Goal: Information Seeking & Learning: Learn about a topic

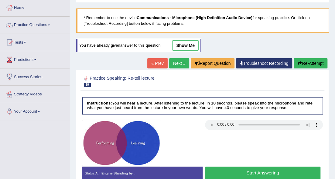
scroll to position [51, 0]
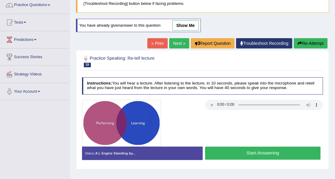
click at [260, 153] on button "Start Answering" at bounding box center [262, 153] width 115 height 13
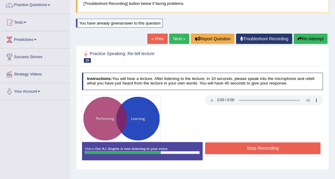
click at [306, 39] on button "Re-Attempt" at bounding box center [311, 39] width 34 height 10
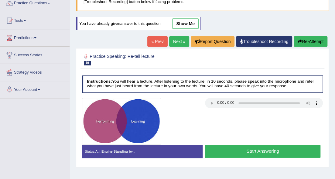
click at [244, 152] on button "Start Answering" at bounding box center [262, 151] width 115 height 13
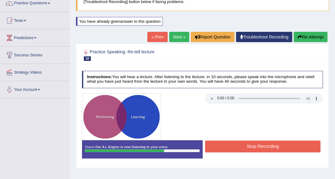
click at [245, 147] on button "Stop Recording" at bounding box center [262, 147] width 115 height 12
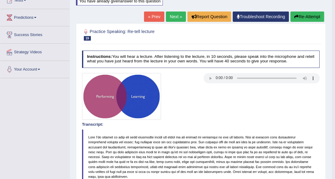
scroll to position [73, 0]
click at [170, 16] on link "Next »" at bounding box center [176, 17] width 20 height 10
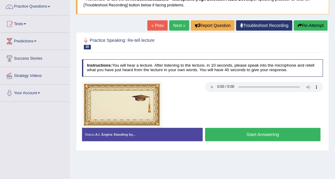
scroll to position [61, 0]
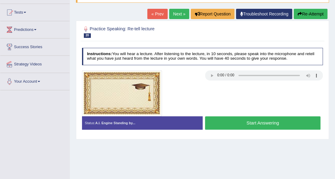
click at [234, 124] on button "Start Answering" at bounding box center [262, 123] width 115 height 13
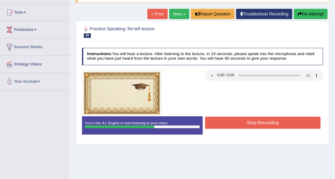
click at [234, 125] on button "Stop Recording" at bounding box center [262, 123] width 115 height 12
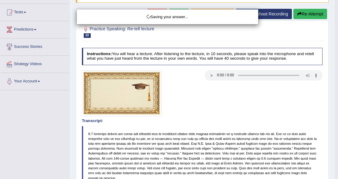
drag, startPoint x: 338, startPoint y: 120, endPoint x: 338, endPoint y: 123, distance: 3.3
click at [335, 123] on div "Saving your answer..." at bounding box center [169, 89] width 338 height 179
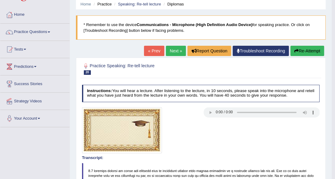
scroll to position [18, 0]
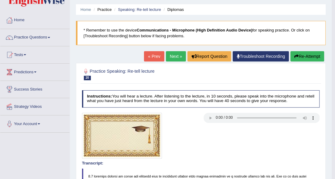
click at [50, 37] on span at bounding box center [49, 37] width 2 height 1
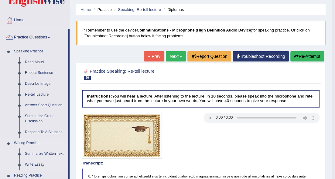
click at [38, 143] on link "Writing Practice" at bounding box center [39, 143] width 57 height 11
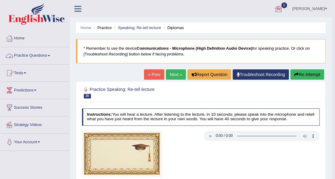
click at [48, 55] on link "Practice Questions" at bounding box center [34, 54] width 69 height 15
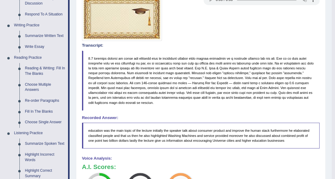
scroll to position [142, 0]
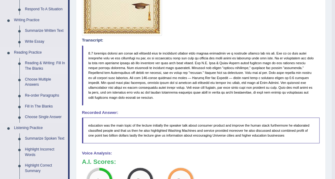
click at [32, 64] on link "Reading & Writing: Fill In The Blanks" at bounding box center [45, 66] width 46 height 16
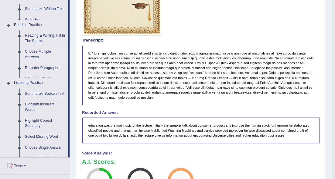
click at [32, 64] on ul "Speaking Practice Read Aloud Repeat Sentence Describe Image Re-tell Lecture Ans…" at bounding box center [34, 40] width 68 height 235
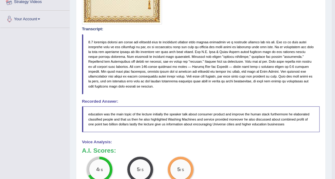
scroll to position [183, 0]
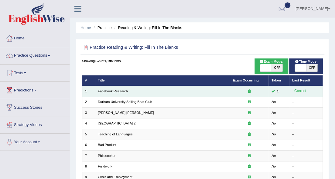
click at [111, 90] on link "Facebook Research" at bounding box center [113, 92] width 30 height 4
click at [111, 91] on link "Facebook Research" at bounding box center [113, 92] width 30 height 4
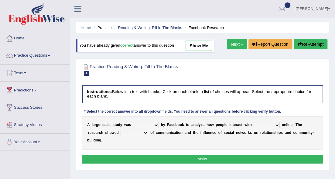
click at [155, 124] on select "surveyed had asked made" at bounding box center [146, 125] width 26 height 6
select select "surveyed"
click at [133, 122] on select "surveyed had asked made" at bounding box center [146, 125] width 26 height 6
click at [275, 124] on select "together all each other another" at bounding box center [267, 125] width 26 height 6
select select "each other"
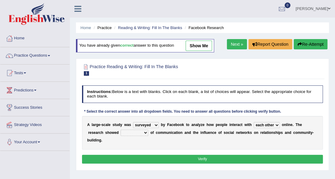
click at [254, 122] on select "together all each other another" at bounding box center [267, 125] width 26 height 6
click at [146, 131] on select "advantages standards fellowships patterns" at bounding box center [135, 133] width 28 height 6
select select "advantages"
click at [121, 130] on select "advantages standards fellowships patterns" at bounding box center [135, 133] width 28 height 6
click at [232, 160] on button "Verify" at bounding box center [202, 159] width 241 height 9
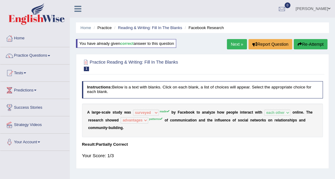
click at [230, 44] on link "Next »" at bounding box center [237, 44] width 20 height 10
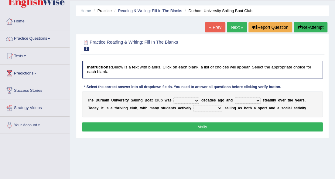
scroll to position [40, 0]
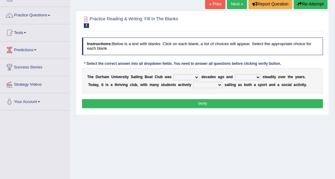
click at [196, 77] on select "found fund founded find" at bounding box center [186, 77] width 26 height 6
select select "founded"
click at [173, 74] on select "found fund founded find" at bounding box center [186, 77] width 26 height 6
click at [259, 76] on select "grow growing has grown grown" at bounding box center [248, 77] width 26 height 6
click at [235, 74] on select "grow growing has grown grown" at bounding box center [248, 77] width 26 height 6
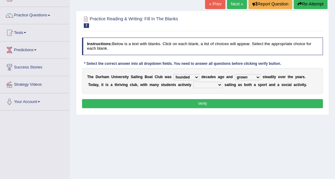
click at [258, 76] on select "grow growing has grown grown" at bounding box center [248, 77] width 26 height 6
select select "has grown"
click at [235, 74] on select "grow growing has grown grown" at bounding box center [248, 77] width 26 height 6
click at [218, 84] on select "enjoy enjoyed are enjoying enjoying" at bounding box center [207, 85] width 29 height 6
select select "enjoying"
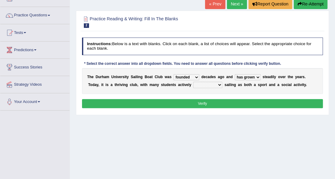
click at [193, 82] on select "enjoy enjoyed are enjoying enjoying" at bounding box center [207, 85] width 29 height 6
click at [210, 103] on button "Verify" at bounding box center [202, 103] width 241 height 9
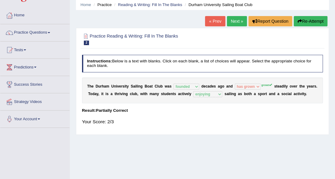
scroll to position [20, 0]
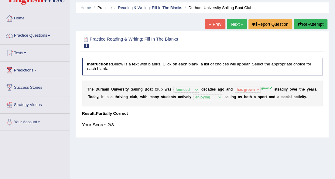
click at [233, 25] on link "Next »" at bounding box center [237, 24] width 20 height 10
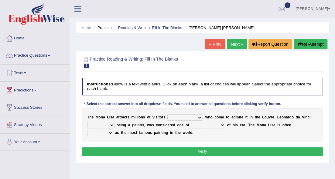
click at [199, 116] on select "around the year the all year all year round per year" at bounding box center [184, 118] width 35 height 6
click at [167, 115] on select "around the year the all year all year round per year" at bounding box center [184, 118] width 35 height 6
click at [197, 117] on select "around the year the all year all year round per year" at bounding box center [184, 118] width 35 height 6
click at [167, 115] on select "around the year the all year all year round per year" at bounding box center [184, 118] width 35 height 6
click at [199, 117] on select "around the year the all year all year round per year" at bounding box center [184, 118] width 35 height 6
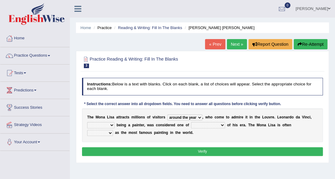
select select "per year"
click at [167, 115] on select "around the year the all year all year round per year" at bounding box center [184, 118] width 35 height 6
click at [111, 124] on select "rather than as much as as well as as long as" at bounding box center [100, 125] width 27 height 6
click at [221, 124] on select "better artists artist the better artist the best artists" at bounding box center [208, 125] width 34 height 6
click at [112, 131] on div "T h e M o n a L i s a a t t r a c t s m i l l i o n s o f v i s i t o r s aroun…" at bounding box center [202, 126] width 241 height 34
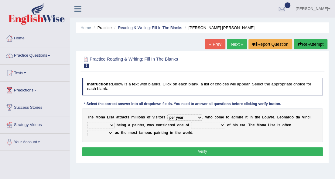
click at [112, 125] on select "rather than as much as as well as as long as" at bounding box center [100, 125] width 27 height 6
select select "rather than"
click at [87, 122] on select "rather than as much as as well as as long as" at bounding box center [100, 125] width 27 height 6
click at [112, 126] on select "rather than as much as as well as as long as" at bounding box center [100, 125] width 27 height 6
click at [218, 124] on select "better artists artist the better artist the best artists" at bounding box center [208, 125] width 34 height 6
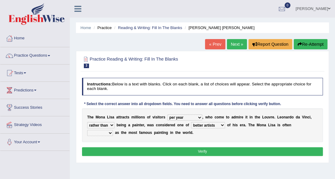
click at [191, 122] on select "better artists artist the better artist the best artists" at bounding box center [208, 125] width 34 height 6
click at [222, 124] on select "better artists artist the better artist the best artists" at bounding box center [208, 125] width 34 height 6
select select "the best artists"
click at [191, 122] on select "better artists artist the better artist the best artists" at bounding box center [208, 125] width 34 height 6
click at [110, 131] on select "classified suggested predicted described" at bounding box center [100, 133] width 26 height 6
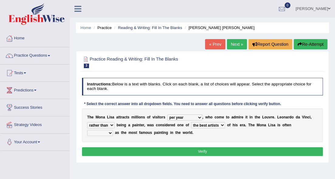
select select "suggested"
click at [87, 130] on select "classified suggested predicted described" at bounding box center [100, 133] width 26 height 6
click at [198, 117] on select "around the year the all year all year round per year" at bounding box center [184, 118] width 35 height 6
click at [191, 109] on div "T h e M o n a L i s a a t t r a c t s m i l l i o n s o f v i s i t o r s aroun…" at bounding box center [202, 126] width 241 height 34
click at [198, 117] on select "around the year the all year all year round per year" at bounding box center [184, 118] width 35 height 6
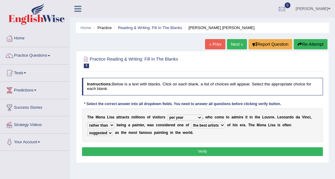
select select "around the year"
click at [167, 115] on select "around the year the all year all year round per year" at bounding box center [184, 118] width 35 height 6
click at [109, 133] on select "classified suggested predicted described" at bounding box center [100, 133] width 26 height 6
click at [87, 130] on select "classified suggested predicted described" at bounding box center [100, 133] width 26 height 6
click at [110, 132] on select "classified suggested predicted described" at bounding box center [100, 133] width 26 height 6
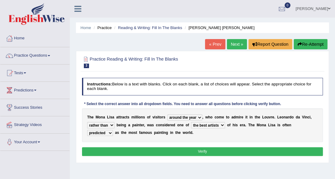
select select "described"
click at [87, 130] on select "classified suggested predicted described" at bounding box center [100, 133] width 26 height 6
click at [116, 148] on button "Verify" at bounding box center [202, 152] width 241 height 9
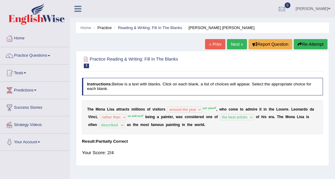
scroll to position [20, 0]
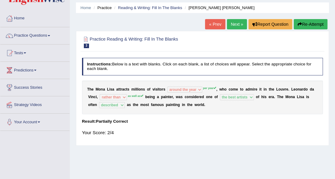
click at [230, 22] on link "Next »" at bounding box center [237, 24] width 20 height 10
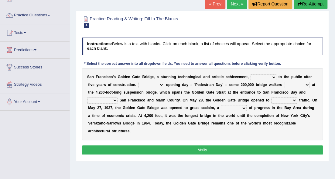
click at [273, 77] on select "opens closes appears equals" at bounding box center [264, 77] width 26 height 6
select select "opens"
click at [251, 74] on select "opens closes appears equals" at bounding box center [264, 77] width 26 height 6
click at [162, 85] on select "On During Since When" at bounding box center [151, 85] width 26 height 6
click at [37, 102] on link "Your Account" at bounding box center [34, 101] width 69 height 15
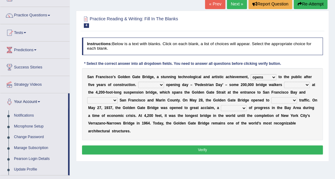
click at [171, 170] on div "Home Practice Reading & Writing: Fill In The Blanks Golden Gate Bridge 2 « Prev…" at bounding box center [202, 112] width 265 height 304
click at [161, 85] on select "On During Since When" at bounding box center [151, 85] width 26 height 6
click at [138, 82] on select "On During Since When" at bounding box center [151, 85] width 26 height 6
click at [162, 84] on select "On During Since When" at bounding box center [151, 85] width 26 height 6
select select "During"
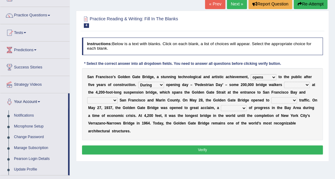
click at [138, 82] on select "On During Since When" at bounding box center [151, 85] width 26 height 6
click at [307, 84] on select "stationed looked marveled laughed" at bounding box center [297, 85] width 26 height 6
select select "looked"
click at [284, 82] on select "stationed looked marveled laughed" at bounding box center [297, 85] width 26 height 6
click at [114, 101] on select "separates connects channels differentiates" at bounding box center [102, 100] width 30 height 6
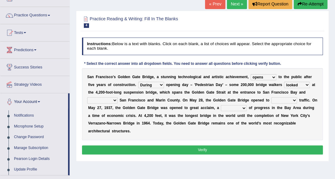
click at [87, 97] on select "separates connects channels differentiates" at bounding box center [102, 100] width 30 height 6
click at [116, 100] on select "separates connects channels differentiates" at bounding box center [102, 100] width 30 height 6
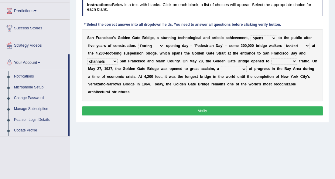
scroll to position [81, 0]
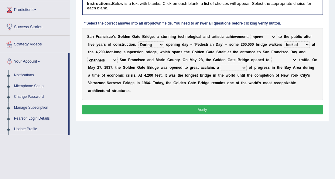
click at [115, 60] on select "separates connects channels differentiates" at bounding box center [102, 60] width 30 height 6
select select "connects"
click at [87, 57] on select "separates connects channels differentiates" at bounding box center [102, 60] width 30 height 6
click at [279, 60] on select "aquatic vehicular airborne watertight" at bounding box center [284, 60] width 26 height 6
click at [208, 92] on div "S a n F r a n c i s c o ' s G o l d e n G a t e B r i d g e , a s t u n n i n g…" at bounding box center [202, 64] width 241 height 72
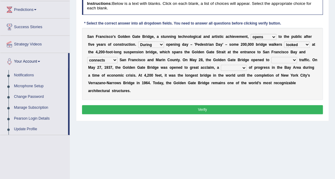
click at [242, 66] on select "denial symbol technique yield" at bounding box center [234, 68] width 26 height 6
click at [221, 65] on select "denial symbol technique yield" at bounding box center [234, 68] width 26 height 6
click at [242, 66] on select "denial symbol technique yield" at bounding box center [234, 68] width 26 height 6
select select "yield"
click at [221, 65] on select "denial symbol technique yield" at bounding box center [234, 68] width 26 height 6
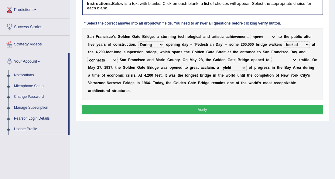
click at [217, 105] on button "Verify" at bounding box center [202, 109] width 241 height 9
click at [213, 111] on button "Verify" at bounding box center [202, 109] width 241 height 9
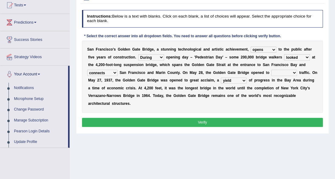
scroll to position [61, 0]
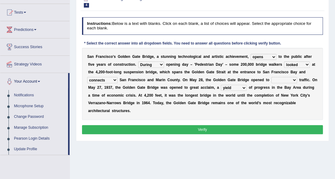
click at [295, 80] on select "aquatic vehicular airborne watertight" at bounding box center [284, 80] width 26 height 6
select select "watertight"
click at [271, 77] on select "aquatic vehicular airborne watertight" at bounding box center [284, 80] width 26 height 6
click at [236, 124] on div "Instructions: Below is a text with blanks. Click on each blank, a list of choic…" at bounding box center [202, 77] width 244 height 124
click at [236, 127] on button "Verify" at bounding box center [202, 129] width 241 height 9
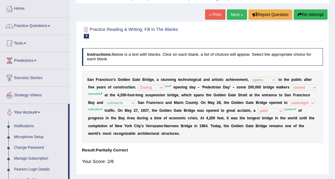
scroll to position [0, 0]
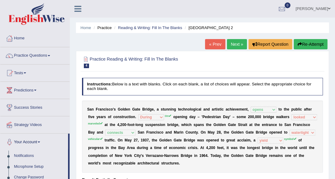
click at [241, 40] on link "Next »" at bounding box center [237, 44] width 20 height 10
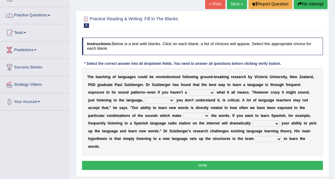
scroll to position [40, 0]
click at [201, 93] on select "dew claw clue due" at bounding box center [202, 93] width 26 height 6
select select "clue"
click at [189, 90] on select "dew claw clue due" at bounding box center [202, 93] width 26 height 6
click at [169, 99] on select "but also all together even though if so" at bounding box center [159, 100] width 29 height 6
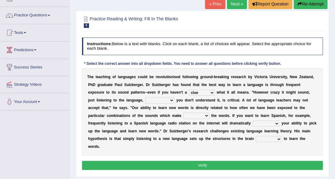
select select "even though"
click at [145, 97] on select "but also all together even though if so" at bounding box center [159, 100] width 29 height 6
click at [206, 115] on select "down up of on" at bounding box center [196, 116] width 26 height 6
select select "up"
click at [183, 113] on select "down up of on" at bounding box center [196, 116] width 26 height 6
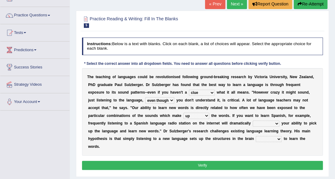
click at [205, 115] on select "down up of on" at bounding box center [196, 116] width 26 height 6
click at [218, 149] on div "T h e t e a c h i n g o f l a n g u a g e s c o u l d b e r e v o l u t i o n i…" at bounding box center [202, 112] width 241 height 88
click at [277, 123] on select "evaluate exaggerate describe boost" at bounding box center [266, 124] width 27 height 6
select select "boost"
click at [253, 121] on select "evaluate exaggerate describe boost" at bounding box center [266, 124] width 27 height 6
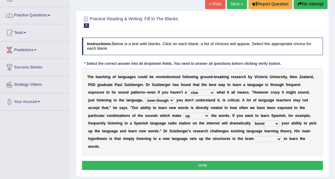
click at [280, 140] on select "requiring required directed to require" at bounding box center [269, 139] width 26 height 6
select select "required"
click at [256, 136] on select "requiring required directed to require" at bounding box center [269, 139] width 26 height 6
click at [254, 165] on button "Verify" at bounding box center [202, 165] width 241 height 9
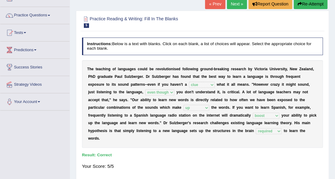
click at [236, 0] on link "Next »" at bounding box center [237, 4] width 20 height 10
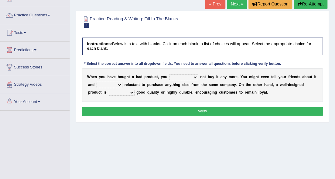
click at [195, 76] on select "would have should have should" at bounding box center [183, 77] width 29 height 6
select select "should"
click at [169, 74] on select "would have should have should" at bounding box center [183, 77] width 29 height 6
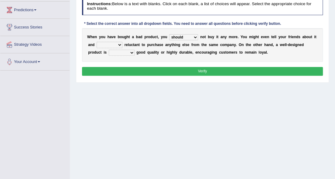
scroll to position [81, 0]
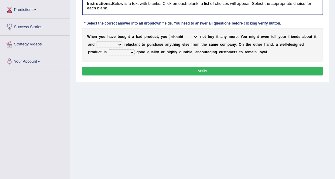
click at [118, 43] on select "is are be being" at bounding box center [110, 45] width 26 height 6
select select "are"
click at [97, 42] on select "is are be being" at bounding box center [110, 45] width 26 height 6
click at [119, 42] on select "is are be being" at bounding box center [110, 45] width 26 height 6
click at [129, 51] on select "both also neither either" at bounding box center [122, 52] width 26 height 6
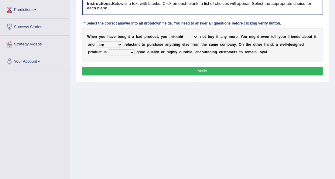
click at [135, 61] on div "W h e n y o u h a v e b o u g h t a b a d p r o d u c t , y o u would have shou…" at bounding box center [202, 45] width 241 height 34
click at [145, 60] on div "W h e n y o u h a v e b o u g h t a b a d p r o d u c t , y o u would have shou…" at bounding box center [202, 45] width 241 height 34
click at [133, 49] on select "both also neither either" at bounding box center [122, 52] width 26 height 6
select select "either"
click at [109, 49] on select "both also neither either" at bounding box center [122, 52] width 26 height 6
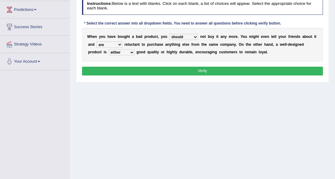
click at [166, 71] on button "Verify" at bounding box center [202, 71] width 241 height 9
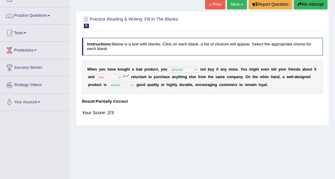
scroll to position [40, 0]
click at [235, 2] on link "Next »" at bounding box center [237, 4] width 20 height 10
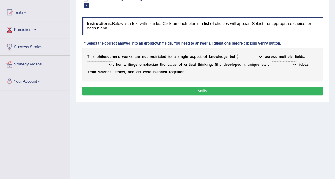
click at [258, 55] on select "constrain contain assemble extend" at bounding box center [250, 57] width 26 height 6
select select "extend"
click at [237, 54] on select "constrain contain assemble extend" at bounding box center [250, 57] width 26 height 6
click at [111, 65] on select "Rather So Moreover Likely" at bounding box center [100, 65] width 26 height 6
click at [259, 57] on select "constrain contain assemble extend" at bounding box center [250, 57] width 26 height 6
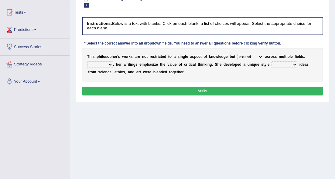
click at [237, 54] on select "constrain contain assemble extend" at bounding box center [250, 57] width 26 height 6
click at [109, 65] on select "Rather So Moreover Likely" at bounding box center [100, 65] width 26 height 6
select select "Moreover"
click at [87, 62] on select "Rather So Moreover Likely" at bounding box center [100, 65] width 26 height 6
click at [294, 64] on select "in that that which in which" at bounding box center [284, 65] width 26 height 6
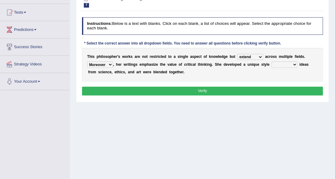
select select "in which"
click at [271, 62] on select "in that that which in which" at bounding box center [284, 65] width 26 height 6
click at [292, 63] on select "in that that which in which" at bounding box center [284, 65] width 26 height 6
click at [262, 77] on div "T h i s p h i l o s o p h e r ' s w o r k s a r e n o t r e s t r i c t e d t o…" at bounding box center [202, 65] width 241 height 34
click at [216, 87] on button "Verify" at bounding box center [202, 91] width 241 height 9
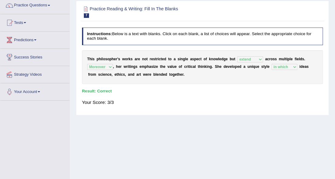
scroll to position [40, 0]
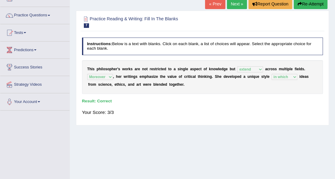
click at [234, 4] on link "Next »" at bounding box center [237, 4] width 20 height 10
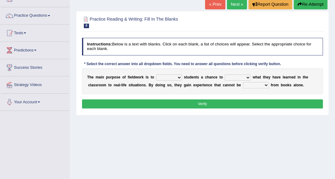
scroll to position [40, 0]
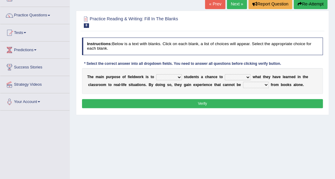
click at [180, 77] on select "resemble stow rave offer" at bounding box center [169, 77] width 26 height 6
select select "offer"
click at [156, 74] on select "resemble stow rave offer" at bounding box center [169, 77] width 26 height 6
click at [247, 77] on select "compare align apply dismount" at bounding box center [238, 77] width 26 height 6
click at [180, 76] on select "resemble stow rave offer" at bounding box center [169, 77] width 26 height 6
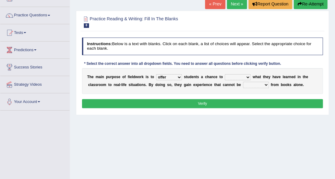
click at [249, 75] on select "compare align apply dismount" at bounding box center [238, 77] width 26 height 6
select select "compare"
click at [225, 74] on select "compare align apply dismount" at bounding box center [238, 77] width 26 height 6
click at [262, 86] on select "originated prepared obtained touted" at bounding box center [256, 85] width 26 height 6
select select "obtained"
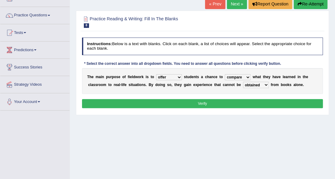
click at [243, 82] on select "originated prepared obtained touted" at bounding box center [256, 85] width 26 height 6
click at [245, 106] on button "Verify" at bounding box center [202, 103] width 241 height 9
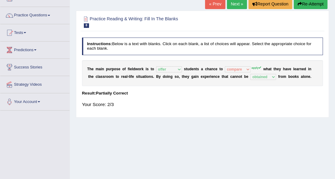
scroll to position [20, 0]
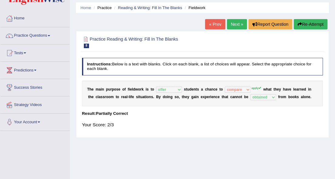
click at [235, 22] on link "Next »" at bounding box center [237, 24] width 20 height 10
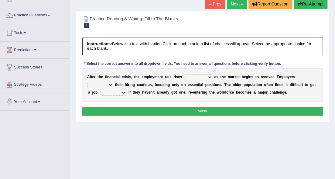
click at [207, 76] on select "normally conversely strenuously sharply" at bounding box center [198, 77] width 28 height 6
select select "sharply"
click at [184, 74] on select "normally conversely strenuously sharply" at bounding box center [198, 77] width 28 height 6
click at [205, 76] on select "normally conversely strenuously sharply" at bounding box center [198, 77] width 28 height 6
click at [105, 81] on div "A f t e r t h e f i n a n c i a l c r i s i s , t h e e m p l o y m e n t r a t…" at bounding box center [202, 85] width 241 height 34
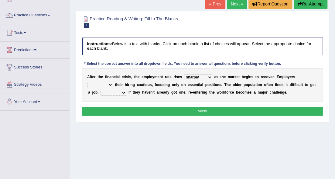
click at [123, 90] on select "although while then because" at bounding box center [114, 93] width 26 height 6
select select "because"
click at [101, 90] on select "although while then because" at bounding box center [114, 93] width 26 height 6
click at [206, 77] on select "normally conversely strenuously sharply" at bounding box center [198, 77] width 28 height 6
select select "normally"
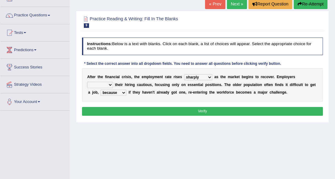
click at [184, 74] on select "normally conversely strenuously sharply" at bounding box center [198, 77] width 28 height 6
click at [110, 84] on select "keeping kept keep are kept" at bounding box center [100, 85] width 26 height 6
select select "keeping"
click at [87, 82] on select "keeping kept keep are kept" at bounding box center [100, 85] width 26 height 6
click at [202, 108] on button "Verify" at bounding box center [202, 111] width 241 height 9
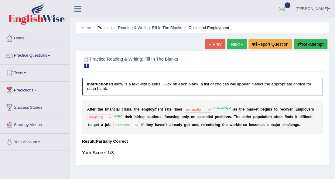
click at [237, 45] on link "Next »" at bounding box center [237, 44] width 20 height 10
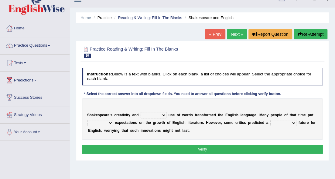
scroll to position [40, 0]
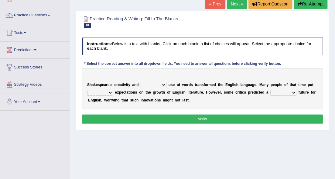
click at [162, 85] on select "idealized intensive fancied inventive" at bounding box center [154, 85] width 26 height 6
select select "idealized"
click at [141, 82] on select "idealized intensive fancied inventive" at bounding box center [154, 85] width 26 height 6
click at [165, 84] on select "idealized intensive fancied inventive" at bounding box center [154, 85] width 26 height 6
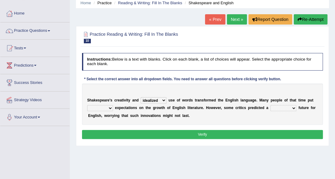
scroll to position [20, 0]
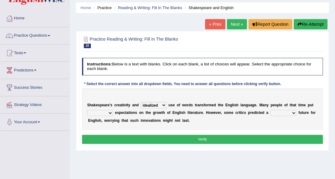
click at [111, 112] on select "wide much high more" at bounding box center [100, 113] width 26 height 6
select select "high"
click at [87, 110] on select "wide much high more" at bounding box center [100, 113] width 26 height 6
click at [293, 111] on select "monetary promising irresistible daunting" at bounding box center [283, 113] width 26 height 6
select select "promising"
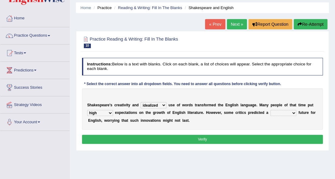
click at [270, 110] on select "monetary promising irresistible daunting" at bounding box center [283, 113] width 26 height 6
click at [236, 138] on button "Verify" at bounding box center [202, 139] width 241 height 9
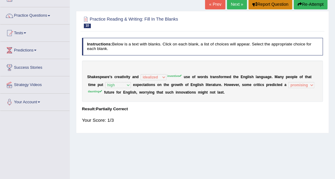
scroll to position [40, 0]
click at [228, 4] on link "Next »" at bounding box center [237, 4] width 20 height 10
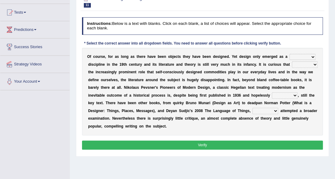
click at [312, 56] on select "bilateral ubiquitous foremost dedicated" at bounding box center [302, 57] width 26 height 6
click at [271, 65] on b "u" at bounding box center [271, 65] width 2 height 4
click at [314, 64] on select "since despite within through" at bounding box center [305, 65] width 26 height 6
select select "through"
click at [292, 62] on select "since despite within through" at bounding box center [305, 65] width 26 height 6
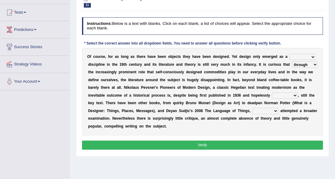
click at [314, 64] on select "since despite within through" at bounding box center [305, 65] width 26 height 6
click at [329, 66] on div "Practice Reading & Writing: Fill In The Blanks 11 Design Instructions: Below is…" at bounding box center [202, 73] width 253 height 167
click at [295, 95] on select "dates dating date dated" at bounding box center [285, 96] width 26 height 6
select select "dated"
click at [272, 93] on select "dates dating date dated" at bounding box center [285, 96] width 26 height 6
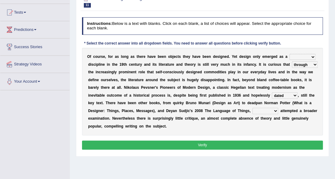
click at [277, 111] on select "which then however as" at bounding box center [265, 111] width 26 height 6
select select "which"
click at [252, 108] on select "which then however as" at bounding box center [265, 111] width 26 height 6
click at [309, 57] on select "bilateral ubiquitous foremost dedicated" at bounding box center [302, 57] width 26 height 6
select select "foremost"
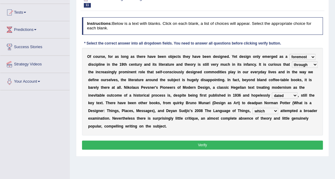
click at [289, 54] on select "bilateral ubiquitous foremost dedicated" at bounding box center [302, 57] width 26 height 6
click at [244, 148] on button "Verify" at bounding box center [202, 145] width 241 height 9
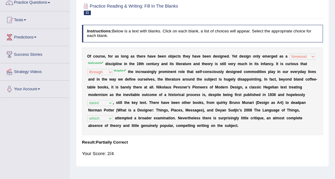
scroll to position [40, 0]
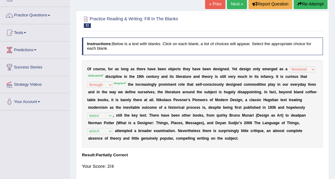
click at [230, 2] on link "Next »" at bounding box center [237, 4] width 20 height 10
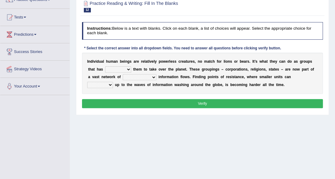
scroll to position [61, 0]
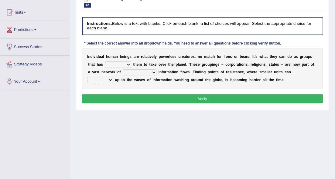
click at [128, 63] on select "enabled contended embodied conjured" at bounding box center [118, 65] width 26 height 6
click at [105, 62] on select "enabled contended embodied conjured" at bounding box center [118, 65] width 26 height 6
click at [129, 64] on select "enabled contended embodied conjured" at bounding box center [118, 65] width 26 height 6
select select "contended"
click at [105, 62] on select "enabled contended embodied conjured" at bounding box center [118, 65] width 26 height 6
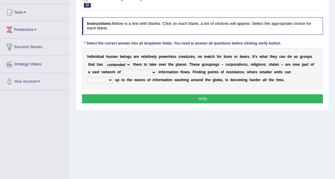
click at [148, 71] on select "interconnected overlapping fastened exploited" at bounding box center [140, 73] width 34 height 6
select select "overlapping"
click at [123, 70] on select "interconnected overlapping fastened exploited" at bounding box center [140, 73] width 34 height 6
click at [113, 77] on select "stand raise hail pump" at bounding box center [100, 80] width 26 height 6
select select "raise"
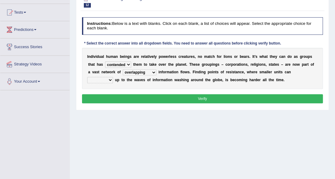
click at [113, 77] on select "stand raise hail pump" at bounding box center [100, 80] width 26 height 6
click at [208, 98] on button "Verify" at bounding box center [202, 98] width 241 height 9
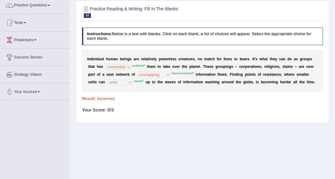
scroll to position [40, 0]
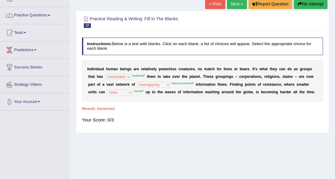
click at [241, 3] on link "Next »" at bounding box center [237, 4] width 20 height 10
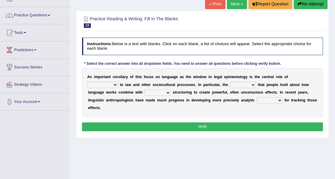
click at [114, 85] on select "discourse epoch dialect acquaintance" at bounding box center [102, 85] width 31 height 6
select select "acquaintance"
click at [87, 82] on select "discourse epoch dialect acquaintance" at bounding box center [102, 85] width 31 height 6
click at [238, 84] on select "deviation besmirch consent ideas" at bounding box center [243, 85] width 26 height 6
select select "ideas"
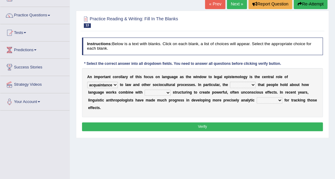
click at [230, 82] on select "deviation besmirch consent ideas" at bounding box center [243, 85] width 26 height 6
click at [163, 92] on select "mandatory linguistic legitimate customary" at bounding box center [158, 93] width 26 height 6
drag, startPoint x: 128, startPoint y: 76, endPoint x: 137, endPoint y: 90, distance: 16.9
click at [137, 90] on div "A n i m p o r t a n t c o r o l l a r y o f t h i s f o c u s o n l a n g u a g…" at bounding box center [202, 92] width 241 height 49
click at [165, 92] on select "mandatory linguistic legitimate customary" at bounding box center [158, 93] width 26 height 6
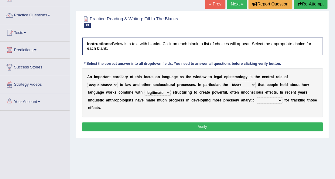
click at [145, 90] on select "mandatory linguistic legitimate customary" at bounding box center [158, 93] width 26 height 6
click at [166, 92] on select "mandatory linguistic legitimate customary" at bounding box center [158, 93] width 26 height 6
select select "linguistic"
click at [145, 90] on select "mandatory linguistic legitimate customary" at bounding box center [158, 93] width 26 height 6
click at [279, 100] on select "tools appetite albums stroke" at bounding box center [270, 100] width 26 height 6
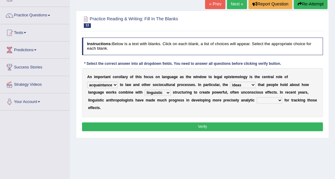
select select "tools"
click at [257, 97] on select "tools appetite albums stroke" at bounding box center [270, 100] width 26 height 6
click at [250, 127] on button "Verify" at bounding box center [202, 127] width 241 height 9
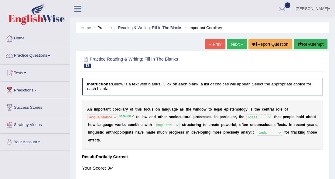
click at [240, 45] on link "Next »" at bounding box center [237, 44] width 20 height 10
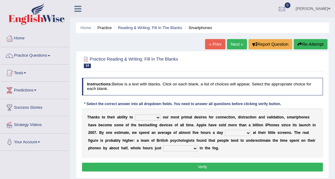
click at [158, 117] on select "hijack describe sharpen conserve" at bounding box center [148, 118] width 26 height 6
click at [135, 115] on select "hijack describe sharpen conserve" at bounding box center [148, 118] width 26 height 6
click at [158, 117] on select "hijack describe sharpen conserve" at bounding box center [148, 118] width 26 height 6
select select "hijack"
click at [135, 115] on select "hijack describe sharpen conserve" at bounding box center [148, 118] width 26 height 6
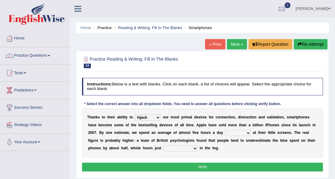
click at [250, 131] on select "watching waggling snoring staring" at bounding box center [238, 133] width 26 height 6
select select "watching"
click at [225, 130] on select "watching waggling snoring staring" at bounding box center [238, 133] width 26 height 6
click at [196, 147] on select "has evaporated evaporating evaporate evaporates" at bounding box center [180, 149] width 34 height 6
select select "evaporating"
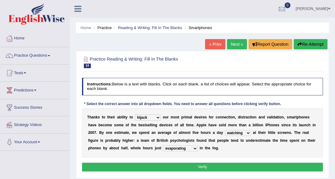
click at [163, 146] on select "has evaporated evaporating evaporate evaporates" at bounding box center [180, 149] width 34 height 6
click at [195, 147] on select "has evaporated evaporating evaporate evaporates" at bounding box center [180, 149] width 34 height 6
click at [213, 156] on div "T h a n k s t o t h e i r a b i l i t y t o hijack describe sharpen conserve o …" at bounding box center [202, 133] width 241 height 49
click at [204, 165] on button "Verify" at bounding box center [202, 167] width 241 height 9
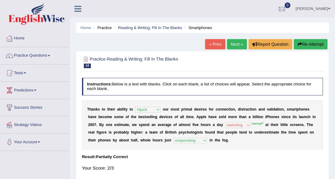
click at [239, 43] on link "Next »" at bounding box center [237, 44] width 20 height 10
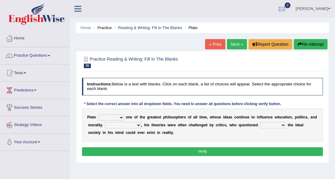
click at [118, 117] on select "keeps comes claims remains" at bounding box center [111, 118] width 26 height 6
select select "remains"
click at [98, 115] on select "keeps comes claims remains" at bounding box center [111, 118] width 26 height 6
click at [122, 117] on select "keeps comes claims remains" at bounding box center [111, 118] width 26 height 6
click at [133, 124] on select "Notwithstanding So However Whatever" at bounding box center [123, 125] width 36 height 6
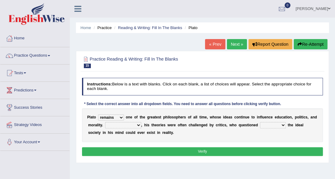
click at [119, 118] on select "keeps comes claims remains" at bounding box center [111, 118] width 26 height 6
click at [129, 109] on div "P l a t o keeps comes claims remains o n e o f t h e g r e a t e s t p h i l o …" at bounding box center [202, 126] width 241 height 34
click at [139, 124] on select "Notwithstanding So However Whatever" at bounding box center [123, 125] width 36 height 6
click at [160, 138] on div "P l a t o keeps comes claims remains o n e o f t h e g r e a t e s t p h i l o …" at bounding box center [202, 126] width 241 height 34
click at [138, 123] on select "Notwithstanding So However Whatever" at bounding box center [123, 125] width 36 height 6
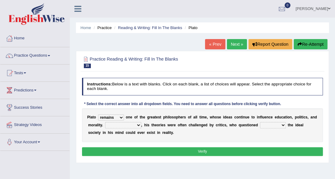
select select "However"
click at [105, 122] on select "Notwithstanding So However Whatever" at bounding box center [123, 125] width 36 height 6
click at [170, 150] on button "Verify" at bounding box center [202, 152] width 241 height 9
click at [275, 125] on select "which what that whether" at bounding box center [273, 125] width 26 height 6
select select "whether"
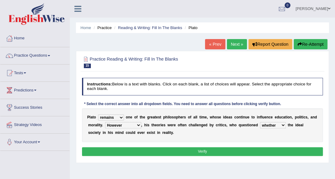
click at [260, 122] on select "which what that whether" at bounding box center [273, 125] width 26 height 6
click at [212, 150] on button "Verify" at bounding box center [202, 152] width 241 height 9
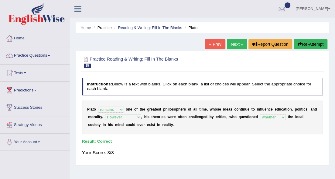
click at [238, 46] on link "Next »" at bounding box center [237, 44] width 20 height 10
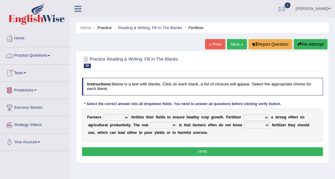
click at [219, 44] on link "« Prev" at bounding box center [215, 44] width 20 height 10
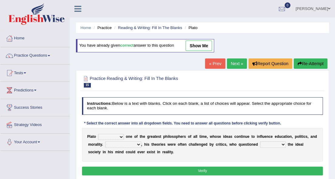
click at [240, 61] on link "Next »" at bounding box center [237, 64] width 20 height 10
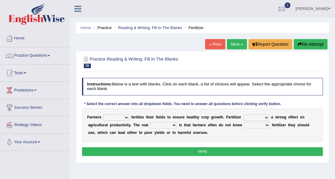
click at [107, 119] on select "must should need can" at bounding box center [116, 118] width 26 height 6
click at [103, 115] on select "must should need can" at bounding box center [116, 118] width 26 height 6
click at [128, 116] on select "must should need can" at bounding box center [116, 118] width 26 height 6
select select "must"
click at [103, 115] on select "must should need can" at bounding box center [116, 118] width 26 height 6
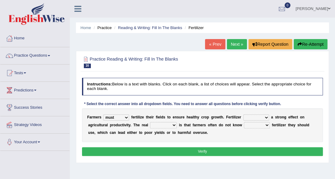
click at [267, 117] on select "has had have having" at bounding box center [256, 118] width 26 height 6
select select "has"
click at [243, 115] on select "has had have having" at bounding box center [256, 118] width 26 height 6
click at [174, 125] on select "problem question conclusion answer" at bounding box center [163, 125] width 27 height 6
select select "problem"
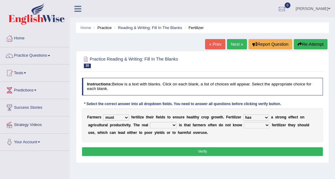
click at [150, 122] on select "problem question conclusion answer" at bounding box center [163, 125] width 27 height 6
click at [264, 123] on select "how much how many however so much" at bounding box center [257, 125] width 26 height 6
select select "how much"
click at [244, 122] on select "how much how many however so much" at bounding box center [257, 125] width 26 height 6
click at [123, 118] on select "must should need can" at bounding box center [116, 118] width 26 height 6
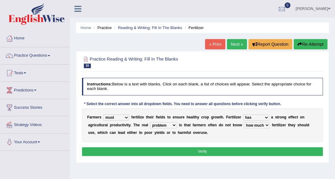
select select "should"
click at [103, 115] on select "must should need can" at bounding box center [116, 118] width 26 height 6
click at [131, 149] on button "Verify" at bounding box center [202, 152] width 241 height 9
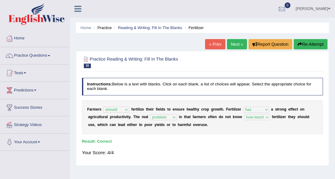
click at [231, 44] on link "Next »" at bounding box center [237, 44] width 20 height 10
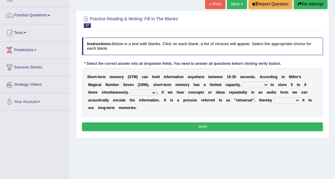
click at [254, 84] on select "being able is able be able unable" at bounding box center [256, 85] width 26 height 6
select select "be able"
click at [243, 82] on select "being able is able be able unable" at bounding box center [256, 85] width 26 height 6
click at [157, 85] on div "S h o r t - t e r m m e m o r y ( S T M ) c a n h o l d i n f o r m a t i o n a…" at bounding box center [202, 92] width 241 height 49
click at [154, 93] on select "However So Moreover Therefore" at bounding box center [144, 93] width 26 height 6
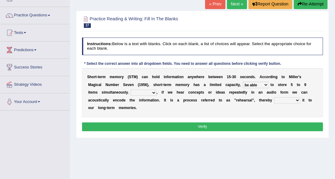
click at [214, 118] on div "Instructions: Below is a text with blanks. Click on each blank, a list of choic…" at bounding box center [202, 85] width 244 height 101
click at [144, 89] on div "S h o r t - t e r m m e m o r y ( S T M ) c a n h o l d i n f o r m a t i o n a…" at bounding box center [202, 92] width 241 height 49
click at [155, 92] on select "However So Moreover Therefore" at bounding box center [144, 93] width 26 height 6
select select "Moreover"
click at [131, 90] on select "However So Moreover Therefore" at bounding box center [144, 93] width 26 height 6
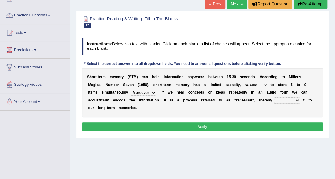
click at [298, 99] on select "commit commits commiting commited" at bounding box center [287, 100] width 26 height 6
select select "commiting"
click at [274, 97] on select "commit commits commiting commited" at bounding box center [287, 100] width 26 height 6
click at [192, 124] on button "Verify" at bounding box center [202, 127] width 241 height 9
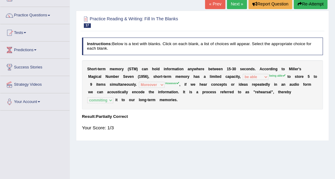
click at [218, 4] on link "« Prev" at bounding box center [215, 4] width 20 height 10
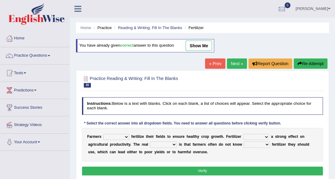
click at [238, 63] on link "Next »" at bounding box center [237, 64] width 20 height 10
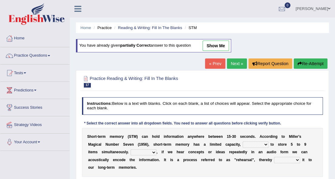
click at [234, 63] on link "Next »" at bounding box center [237, 64] width 20 height 10
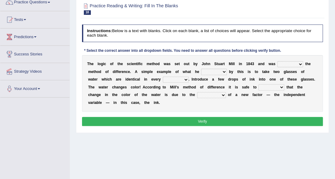
scroll to position [61, 0]
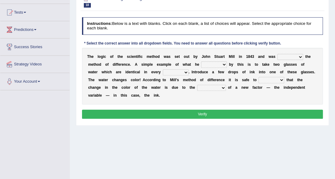
click at [301, 57] on select "pointed claimed demanded named" at bounding box center [290, 57] width 26 height 6
select select "pointed"
click at [277, 54] on select "pointed claimed demanded named" at bounding box center [290, 57] width 26 height 6
click at [219, 63] on select "capped charged found meant" at bounding box center [214, 65] width 26 height 6
select select "found"
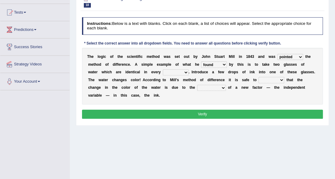
click at [201, 62] on select "capped charged found meant" at bounding box center [214, 65] width 26 height 6
click at [220, 63] on select "capped charged found meant" at bounding box center [214, 65] width 26 height 6
click at [155, 69] on div "T h e l o g i c o f t h e s c i e n t i f i c m e t h o d w a s s e t o u t b y…" at bounding box center [202, 76] width 241 height 57
click at [170, 71] on select "thought identity measure respect" at bounding box center [176, 73] width 26 height 6
select select "measure"
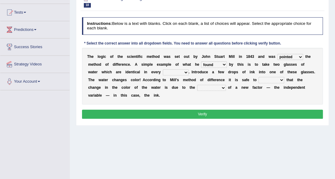
click at [163, 70] on select "thought identity measure respect" at bounding box center [176, 73] width 26 height 6
click at [273, 78] on select "assume discuss prefer acclaim" at bounding box center [271, 80] width 26 height 6
select select "assume"
click at [258, 77] on select "assume discuss prefer acclaim" at bounding box center [271, 80] width 26 height 6
click at [200, 87] on select "introduction magnitude preparation purification" at bounding box center [211, 88] width 29 height 6
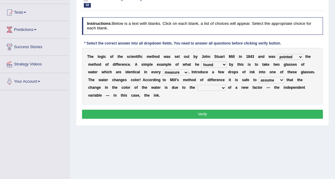
select select "introduction"
click at [197, 85] on select "introduction magnitude preparation purification" at bounding box center [211, 88] width 29 height 6
click at [215, 113] on button "Verify" at bounding box center [202, 114] width 241 height 9
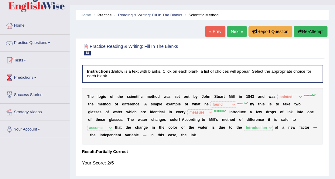
scroll to position [0, 0]
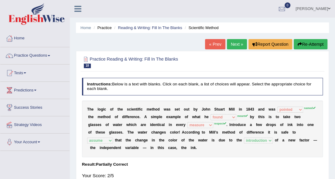
click at [236, 43] on link "Next »" at bounding box center [237, 44] width 20 height 10
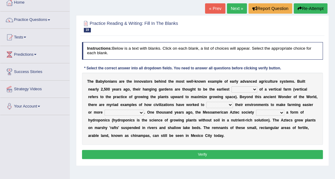
scroll to position [40, 0]
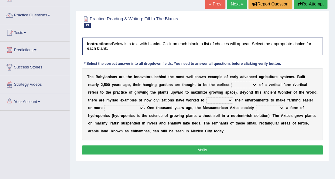
click at [241, 82] on select "prototype failure discredit protocol" at bounding box center [244, 85] width 26 height 6
select select "protocol"
click at [231, 82] on select "prototype failure discredit protocol" at bounding box center [244, 85] width 26 height 6
click at [220, 99] on select "manipulate escape respect disarrange" at bounding box center [219, 100] width 27 height 6
select select "respect"
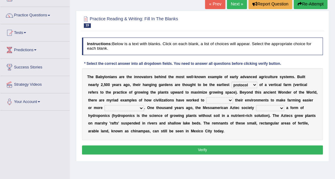
click at [206, 97] on select "manipulate escape respect disarrange" at bounding box center [219, 100] width 27 height 6
click at [134, 106] on select "productive constructive connective counterproductive" at bounding box center [123, 108] width 39 height 6
select select "productive"
click at [104, 105] on select "productive constructive connective counterproductive" at bounding box center [123, 108] width 39 height 6
click at [275, 107] on select "domineered volunteered pioneered engineered" at bounding box center [270, 108] width 28 height 6
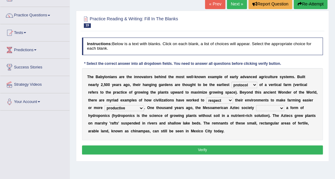
click at [275, 104] on div "T h e B a b y l o n i a n s a r e t h e i n n o v a t o r s b e h i n d t h e m…" at bounding box center [202, 104] width 241 height 72
click at [272, 107] on select "domineered volunteered pioneered engineered" at bounding box center [270, 108] width 28 height 6
select select "domineered"
click at [256, 105] on select "domineered volunteered pioneered engineered" at bounding box center [270, 108] width 28 height 6
click at [216, 151] on button "Verify" at bounding box center [202, 150] width 241 height 9
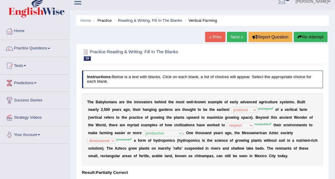
scroll to position [0, 0]
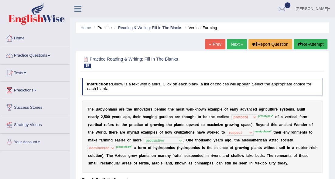
click at [213, 46] on link "« Prev" at bounding box center [215, 44] width 20 height 10
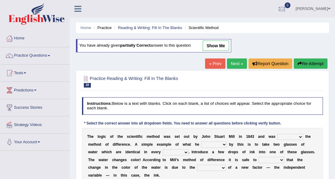
click at [217, 44] on link "show me" at bounding box center [216, 46] width 26 height 10
select select "pointed"
select select "found"
select select "measure"
select select "assume"
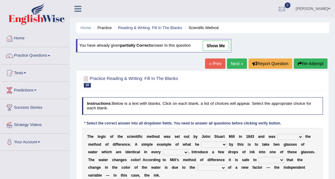
select select "introduction"
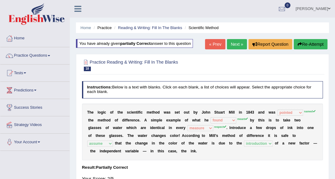
click at [220, 44] on link "« Prev" at bounding box center [215, 44] width 20 height 10
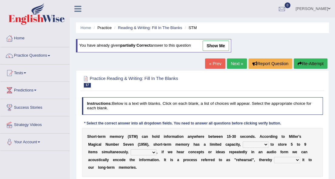
click at [220, 46] on link "show me" at bounding box center [216, 46] width 26 height 10
select select "be able"
select select "Moreover"
select select "commiting"
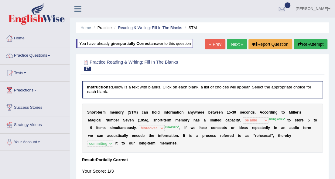
click at [50, 56] on span at bounding box center [49, 55] width 2 height 1
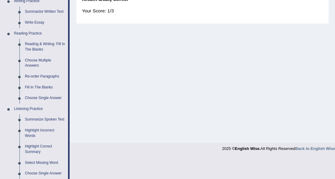
scroll to position [162, 0]
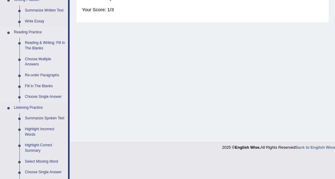
click at [35, 74] on link "Re-order Paragraphs" at bounding box center [45, 75] width 46 height 11
click at [35, 74] on ul "Speaking Practice Read Aloud Repeat Sentence Describe Image Re-tell Lecture Ans…" at bounding box center [34, 64] width 68 height 322
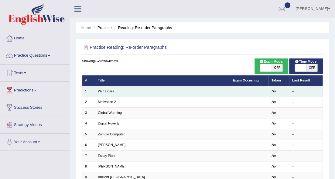
click at [106, 90] on link "Wild Boars" at bounding box center [106, 92] width 16 height 4
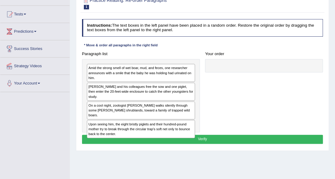
scroll to position [61, 0]
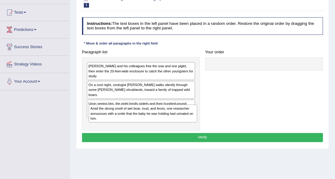
drag, startPoint x: 172, startPoint y: 73, endPoint x: 175, endPoint y: 123, distance: 50.2
click at [175, 123] on div "Amid the strong smell of wet boar, mud, and feces, one researcher announces wit…" at bounding box center [141, 93] width 118 height 73
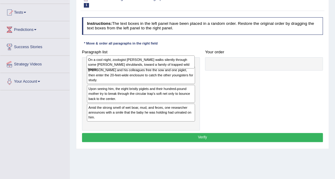
drag, startPoint x: 163, startPoint y: 79, endPoint x: 162, endPoint y: 54, distance: 24.6
click at [162, 56] on div "On a cool night, zoologist Andrea Monaco walks silently through some sandy shru…" at bounding box center [141, 62] width 108 height 13
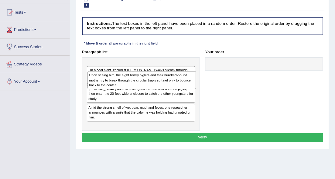
drag, startPoint x: 173, startPoint y: 102, endPoint x: 173, endPoint y: 85, distance: 16.7
click at [173, 85] on div "Upon seeing him, the eight bristly piglets and their hundred-pound mother try t…" at bounding box center [141, 80] width 108 height 18
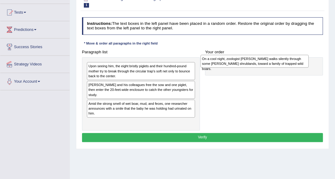
drag, startPoint x: 172, startPoint y: 73, endPoint x: 306, endPoint y: 65, distance: 133.9
click at [306, 65] on div "On a cool night, zoologist Andrea Monaco walks silently through some sandy shru…" at bounding box center [254, 61] width 108 height 13
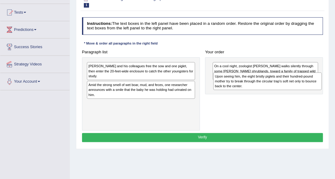
drag, startPoint x: 155, startPoint y: 76, endPoint x: 304, endPoint y: 88, distance: 149.3
click at [304, 88] on div "Upon seeing him, the eight bristly piglets and their hundred-pound mother try t…" at bounding box center [267, 82] width 108 height 18
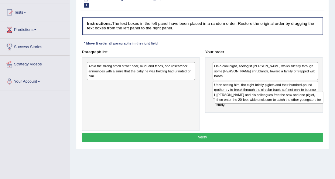
drag, startPoint x: 180, startPoint y: 70, endPoint x: 330, endPoint y: 105, distance: 153.5
click at [330, 105] on div "Home Practice Reading: Re-order Paragraphs Wild Boars Next » Report Question Re…" at bounding box center [202, 91] width 265 height 304
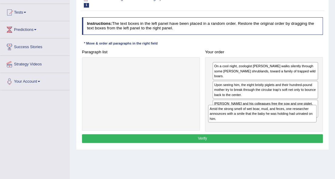
drag, startPoint x: 168, startPoint y: 71, endPoint x: 310, endPoint y: 122, distance: 151.4
click at [310, 122] on div "Amid the strong smell of wet boar, mud, and feces, one researcher announces wit…" at bounding box center [262, 114] width 108 height 18
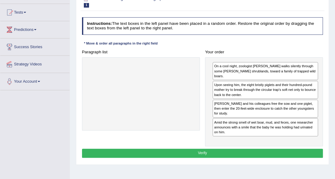
click at [251, 149] on button "Verify" at bounding box center [202, 153] width 241 height 9
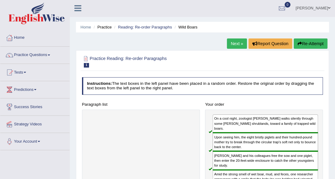
scroll to position [0, 0]
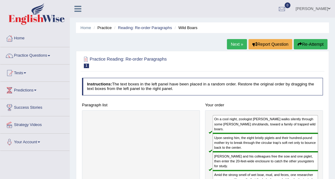
click at [232, 44] on link "Next »" at bounding box center [237, 44] width 20 height 10
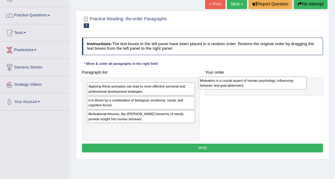
drag, startPoint x: 118, startPoint y: 116, endPoint x: 251, endPoint y: 77, distance: 138.6
click at [251, 77] on div "Motivation is a crucial aspect of human psychology, influencing behavior and go…" at bounding box center [252, 83] width 108 height 13
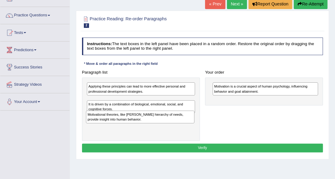
click at [173, 119] on div "Motivational theories, like Maslow's hierarchy of needs, provide insight into h…" at bounding box center [140, 117] width 108 height 13
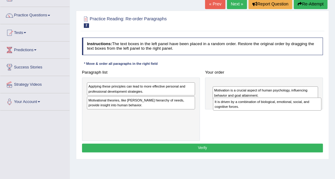
drag, startPoint x: 183, startPoint y: 116, endPoint x: 330, endPoint y: 100, distance: 148.2
click at [330, 101] on div "Home Practice Reading: Re-order Paragraphs Motivation 2 « Prev Next » Report Qu…" at bounding box center [202, 112] width 265 height 304
drag, startPoint x: 311, startPoint y: 93, endPoint x: 313, endPoint y: 113, distance: 19.6
click at [313, 113] on div "Paragraph list Applying these principles can lead to more effective personal an…" at bounding box center [202, 104] width 246 height 73
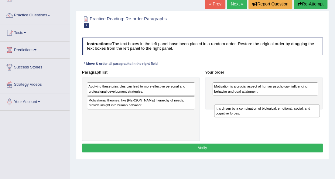
drag, startPoint x: 300, startPoint y: 93, endPoint x: 302, endPoint y: 119, distance: 26.2
click at [302, 119] on div "Paragraph list Applying these principles can lead to more effective personal an…" at bounding box center [202, 104] width 246 height 73
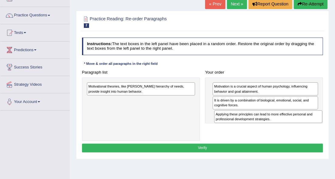
drag, startPoint x: 180, startPoint y: 89, endPoint x: 329, endPoint y: 121, distance: 152.4
click at [330, 122] on div "Home Practice Reading: Re-order Paragraphs Motivation 2 « Prev Next » Report Qu…" at bounding box center [202, 112] width 265 height 304
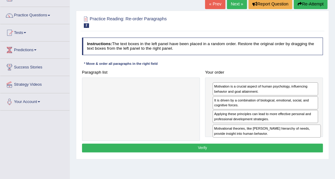
drag, startPoint x: 184, startPoint y: 89, endPoint x: 333, endPoint y: 136, distance: 155.4
click at [333, 137] on div "Home Practice Reading: Re-order Paragraphs Motivation 2 « Prev Next » Report Qu…" at bounding box center [202, 112] width 265 height 304
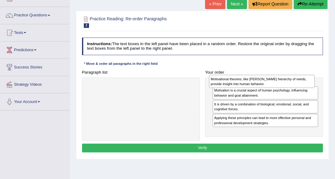
drag, startPoint x: 273, startPoint y: 130, endPoint x: 269, endPoint y: 73, distance: 56.9
click at [269, 73] on div "Your order Motivation is a crucial aspect of human psychology, influencing beha…" at bounding box center [264, 103] width 123 height 70
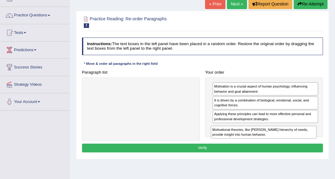
drag, startPoint x: 290, startPoint y: 88, endPoint x: 288, endPoint y: 139, distance: 51.1
click at [288, 139] on div "Paragraph list Correct order Motivation is a crucial aspect of human psychology…" at bounding box center [202, 104] width 246 height 73
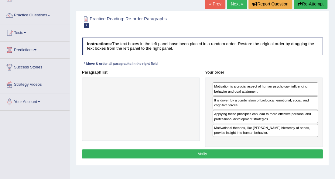
click at [253, 152] on button "Verify" at bounding box center [202, 154] width 241 height 9
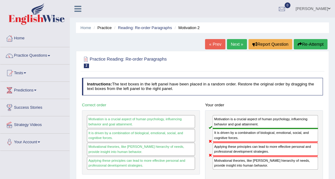
click at [299, 47] on button "Re-Attempt" at bounding box center [311, 44] width 34 height 10
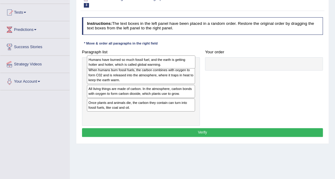
drag, startPoint x: 182, startPoint y: 103, endPoint x: 182, endPoint y: 57, distance: 45.5
click at [182, 57] on div "Humans have burned so much fossil fuel, and the earth is getting hotter and hot…" at bounding box center [141, 62] width 108 height 13
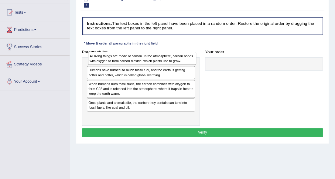
drag, startPoint x: 150, startPoint y: 101, endPoint x: 152, endPoint y: 51, distance: 49.8
click at [152, 51] on div "Paragraph list Humans have burned so much fossil fuel, and the earth is getting…" at bounding box center [140, 87] width 123 height 78
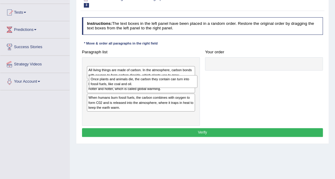
drag, startPoint x: 148, startPoint y: 112, endPoint x: 151, endPoint y: 74, distance: 38.7
click at [151, 74] on div "All living things are made of carbon. In the atmosphere, carbon bonds with oxyg…" at bounding box center [141, 91] width 118 height 69
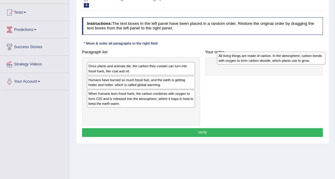
drag, startPoint x: 154, startPoint y: 81, endPoint x: 307, endPoint y: 52, distance: 155.7
click at [307, 52] on div "All living things are made of carbon. In the atmosphere, carbon bonds with oxyg…" at bounding box center [271, 58] width 108 height 13
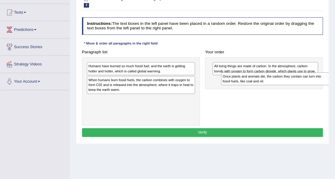
drag, startPoint x: 177, startPoint y: 72, endPoint x: 334, endPoint y: 84, distance: 158.1
click at [334, 84] on div "Home Practice Reading: Re-order Paragraphs Global Warming « Prev Next » Report …" at bounding box center [202, 91] width 265 height 304
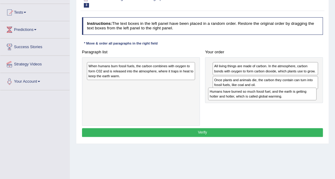
drag, startPoint x: 185, startPoint y: 68, endPoint x: 328, endPoint y: 98, distance: 145.9
click at [328, 98] on div "Practice Reading: Re-order Paragraphs 3 Global Warming Instructions: The text b…" at bounding box center [202, 67] width 253 height 154
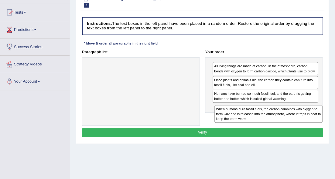
drag, startPoint x: 171, startPoint y: 74, endPoint x: 321, endPoint y: 125, distance: 158.4
click at [321, 125] on div "Instructions: The text boxes in the left panel have been placed in a random ord…" at bounding box center [202, 78] width 244 height 127
drag, startPoint x: 106, startPoint y: 70, endPoint x: 254, endPoint y: 118, distance: 156.0
click at [254, 118] on div "When humans burn fossil fuels, the carbon combines with oxygen to form C02 and …" at bounding box center [267, 113] width 108 height 18
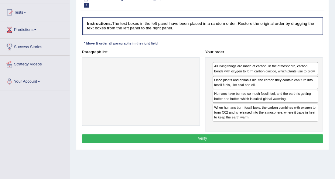
click at [206, 135] on button "Verify" at bounding box center [202, 139] width 241 height 9
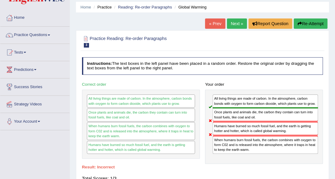
scroll to position [20, 0]
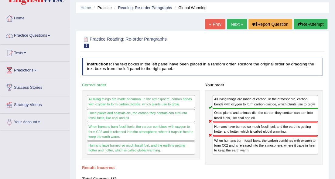
click at [236, 24] on link "Next »" at bounding box center [237, 24] width 20 height 10
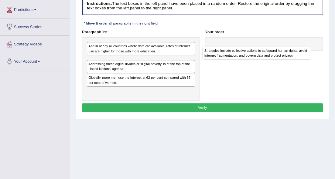
drag, startPoint x: 130, startPoint y: 91, endPoint x: 267, endPoint y: 48, distance: 142.9
click at [267, 48] on div "Strategies include collective actions to safeguard human rights, avoid Internet…" at bounding box center [257, 53] width 108 height 13
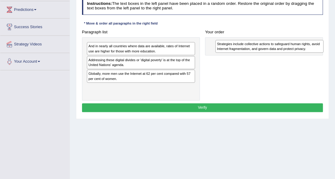
drag, startPoint x: 148, startPoint y: 64, endPoint x: 299, endPoint y: 45, distance: 152.4
click at [299, 45] on div "Strategies include collective actions to safeguard human rights, avoid Internet…" at bounding box center [269, 46] width 108 height 13
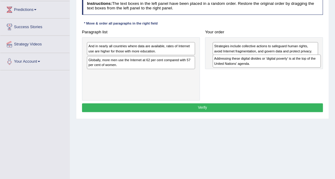
drag, startPoint x: 180, startPoint y: 67, endPoint x: 328, endPoint y: 66, distance: 147.3
click at [328, 66] on div "Practice Reading: Re-order Paragraphs 4 Digital Poverty Instructions: The text …" at bounding box center [202, 44] width 253 height 149
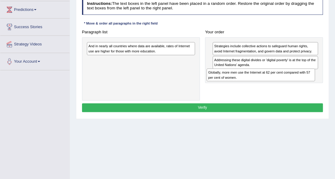
drag, startPoint x: 189, startPoint y: 64, endPoint x: 319, endPoint y: 78, distance: 130.4
click at [319, 78] on div "Paragraph list And in nearly all countries where data are available, rates of I…" at bounding box center [202, 64] width 246 height 73
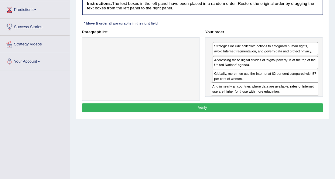
drag, startPoint x: 130, startPoint y: 53, endPoint x: 276, endPoint y: 100, distance: 153.4
click at [276, 100] on div "Instructions: The text boxes in the left panel have been placed in a random ord…" at bounding box center [202, 56] width 244 height 122
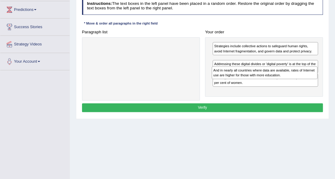
drag, startPoint x: 288, startPoint y: 90, endPoint x: 287, endPoint y: 70, distance: 19.5
click at [287, 70] on div "And in nearly all countries where data are available, rates of Internet use are…" at bounding box center [265, 73] width 106 height 13
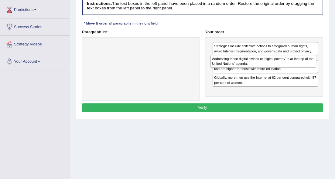
drag, startPoint x: 284, startPoint y: 74, endPoint x: 282, endPoint y: 57, distance: 17.2
click at [282, 57] on div "Addressing these digital divides or 'digital poverty' is at the top of the Unit…" at bounding box center [263, 61] width 106 height 13
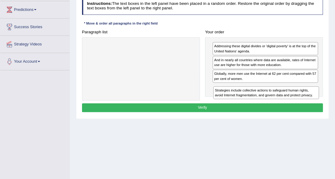
drag, startPoint x: 264, startPoint y: 46, endPoint x: 266, endPoint y: 97, distance: 51.7
click at [266, 97] on div "Strategies include collective actions to safeguard human rights, avoid Internet…" at bounding box center [266, 93] width 106 height 13
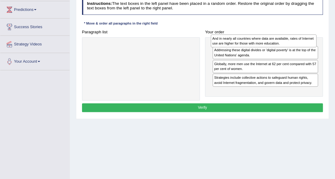
drag, startPoint x: 294, startPoint y: 63, endPoint x: 292, endPoint y: 38, distance: 25.0
click at [292, 38] on div "And in nearly all countries where data are available, rates of Internet use are…" at bounding box center [264, 41] width 106 height 13
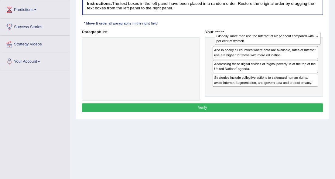
drag, startPoint x: 276, startPoint y: 73, endPoint x: 279, endPoint y: 29, distance: 44.1
click at [279, 29] on div "Your order And in nearly all countries where data are available, rates of Inter…" at bounding box center [264, 63] width 123 height 70
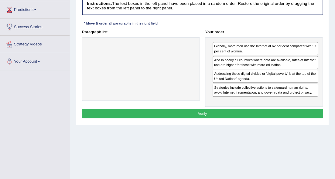
click at [216, 109] on button "Verify" at bounding box center [202, 113] width 241 height 9
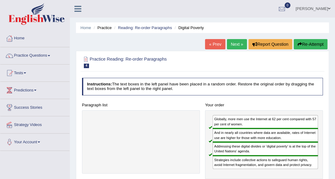
click at [234, 44] on link "Next »" at bounding box center [237, 44] width 20 height 10
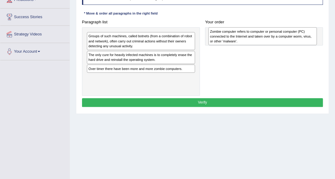
drag, startPoint x: 149, startPoint y: 61, endPoint x: 292, endPoint y: 34, distance: 145.6
click at [292, 34] on div "Zombie computer refers to computer or personal computer (PC) connected to the I…" at bounding box center [262, 36] width 108 height 18
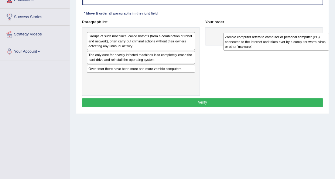
drag, startPoint x: 219, startPoint y: 38, endPoint x: 233, endPoint y: 36, distance: 14.7
click at [233, 38] on div "Zombie computer refers to computer or personal computer (PC) connected to the I…" at bounding box center [276, 42] width 106 height 18
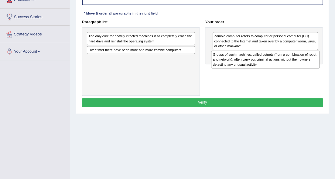
drag, startPoint x: 191, startPoint y: 36, endPoint x: 338, endPoint y: 58, distance: 148.0
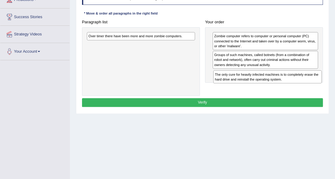
drag, startPoint x: 174, startPoint y: 35, endPoint x: 322, endPoint y: 80, distance: 155.5
click at [322, 80] on div "Paragraph list The only cure for heavily infected machines is to completely era…" at bounding box center [202, 57] width 246 height 78
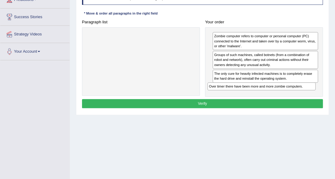
drag, startPoint x: 168, startPoint y: 36, endPoint x: 310, endPoint y: 96, distance: 154.0
click at [310, 96] on div "Instructions: The text boxes in the left panel have been placed in a random ord…" at bounding box center [202, 49] width 244 height 128
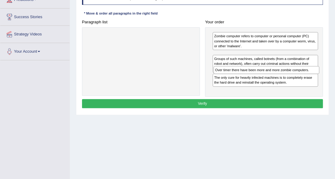
drag, startPoint x: 292, startPoint y: 88, endPoint x: 293, endPoint y: 69, distance: 19.5
click at [293, 69] on div "Over timer there have been more and more zombie computers." at bounding box center [266, 70] width 106 height 8
drag, startPoint x: 293, startPoint y: 56, endPoint x: 292, endPoint y: 73, distance: 18.0
click at [292, 73] on div "Zombie computer refers to computer or personal computer (PC) connected to the I…" at bounding box center [264, 62] width 118 height 70
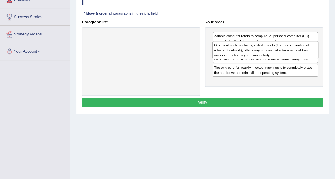
drag, startPoint x: 291, startPoint y: 71, endPoint x: 291, endPoint y: 50, distance: 21.0
click at [291, 50] on div "Groups of such machines, called botnets (from a combination of robot and networ…" at bounding box center [265, 50] width 106 height 18
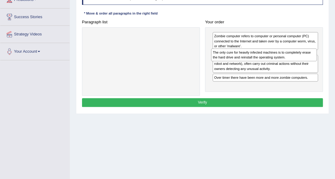
drag, startPoint x: 296, startPoint y: 84, endPoint x: 294, endPoint y: 49, distance: 34.7
click at [294, 49] on div "The only cure for heavily infected machines is to completely erase the hard dri…" at bounding box center [264, 55] width 106 height 13
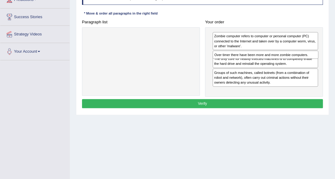
drag, startPoint x: 287, startPoint y: 86, endPoint x: 288, endPoint y: 48, distance: 37.7
click at [288, 48] on div "Zombie computer refers to computer or personal computer (PC) connected to the I…" at bounding box center [264, 62] width 118 height 70
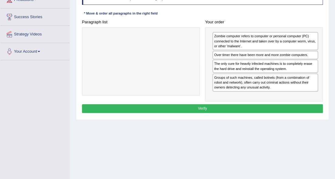
click at [249, 108] on button "Verify" at bounding box center [202, 108] width 241 height 9
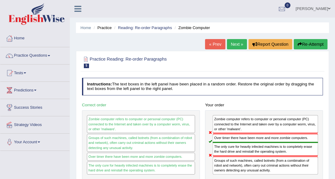
click at [239, 46] on link "Next »" at bounding box center [237, 44] width 20 height 10
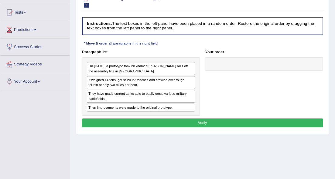
scroll to position [61, 0]
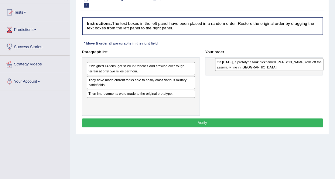
drag, startPoint x: 111, startPoint y: 66, endPoint x: 262, endPoint y: 61, distance: 151.0
click at [262, 61] on div "On [DATE], a prototype tank nicknamed [PERSON_NAME] rolls off the assembly line…" at bounding box center [269, 64] width 108 height 13
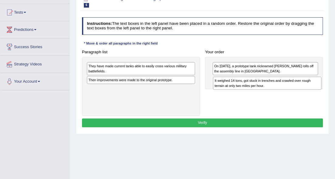
drag, startPoint x: 174, startPoint y: 71, endPoint x: 322, endPoint y: 88, distance: 149.5
click at [322, 88] on div "Paragraph list It weighed 14 tons, got stuck in trenches and crawled over rough…" at bounding box center [202, 82] width 246 height 68
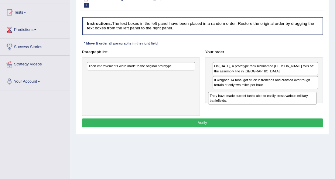
drag, startPoint x: 173, startPoint y: 68, endPoint x: 316, endPoint y: 103, distance: 146.9
click at [316, 103] on div "They have made current tanks able to easily cross various military battlefields." at bounding box center [262, 98] width 108 height 13
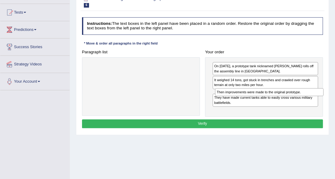
drag, startPoint x: 180, startPoint y: 69, endPoint x: 331, endPoint y: 100, distance: 154.0
click at [331, 100] on div "Home Practice Reading: Re-order Paragraphs [PERSON_NAME] « Prev Next » Report Q…" at bounding box center [202, 91] width 265 height 304
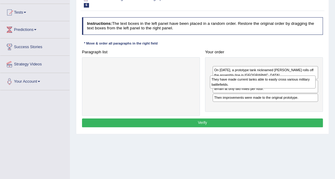
drag, startPoint x: 274, startPoint y: 104, endPoint x: 271, endPoint y: 78, distance: 26.6
click at [271, 78] on div "They have made current tanks able to easily cross various military battlefields." at bounding box center [263, 82] width 106 height 13
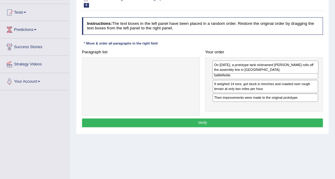
drag, startPoint x: 270, startPoint y: 80, endPoint x: 270, endPoint y: 62, distance: 17.6
click at [270, 62] on div "On [DATE], a prototype tank nicknamed [PERSON_NAME] rolls off the assembly line…" at bounding box center [265, 67] width 106 height 13
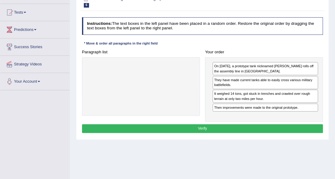
click at [227, 125] on button "Verify" at bounding box center [202, 129] width 241 height 9
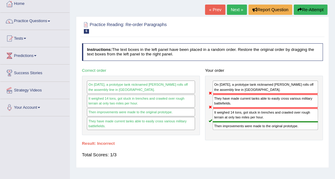
scroll to position [20, 0]
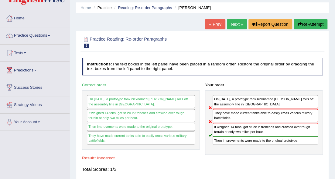
click at [236, 25] on link "Next »" at bounding box center [237, 24] width 20 height 10
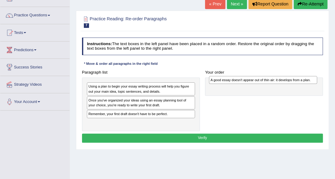
drag, startPoint x: 172, startPoint y: 101, endPoint x: 316, endPoint y: 78, distance: 145.5
click at [316, 78] on div "A good essay doesn't appear out of thin air: it develops from a plan." at bounding box center [263, 80] width 108 height 8
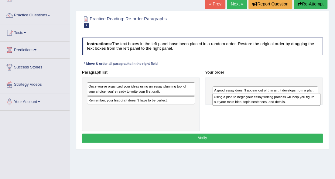
drag, startPoint x: 180, startPoint y: 91, endPoint x: 327, endPoint y: 103, distance: 148.1
click at [327, 103] on div "Practice Reading: Re-order Paragraphs 7 Essay Plan Instructions: The text boxes…" at bounding box center [202, 80] width 253 height 139
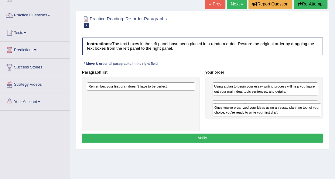
drag, startPoint x: 130, startPoint y: 92, endPoint x: 279, endPoint y: 117, distance: 151.2
click at [279, 117] on div "Paragraph list Once you've organized your ideas using an essay planning tool of…" at bounding box center [202, 99] width 246 height 63
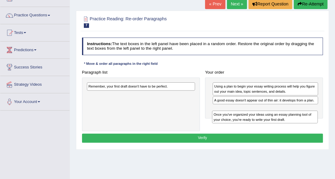
drag, startPoint x: 275, startPoint y: 103, endPoint x: 275, endPoint y: 117, distance: 14.0
click at [275, 117] on div "Once you've organized your ideas using an essay planning tool of your choice, y…" at bounding box center [265, 117] width 106 height 13
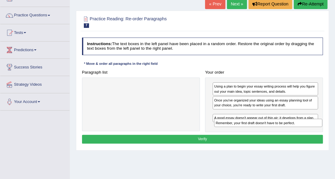
drag, startPoint x: 165, startPoint y: 85, endPoint x: 315, endPoint y: 128, distance: 156.1
click at [315, 128] on div "Paragraph list Remember, your first draft doesn't have to be perfect. Correct o…" at bounding box center [202, 100] width 246 height 64
drag, startPoint x: 300, startPoint y: 115, endPoint x: 300, endPoint y: 128, distance: 12.8
click at [300, 128] on div "Using a plan to begin your essay writing process will help you figure out your …" at bounding box center [264, 105] width 118 height 55
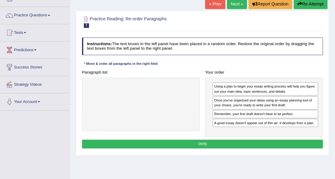
click at [293, 120] on div "Using a plan to begin your essay writing process will help you figure out your …" at bounding box center [264, 108] width 118 height 60
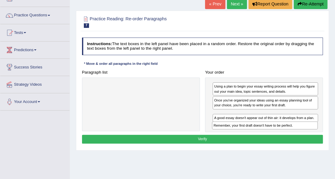
drag, startPoint x: 290, startPoint y: 115, endPoint x: 290, endPoint y: 130, distance: 14.3
click at [290, 130] on div "Using a plan to begin your essay writing process will help you figure out your …" at bounding box center [264, 105] width 118 height 55
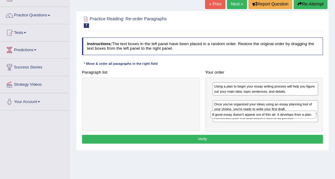
drag, startPoint x: 286, startPoint y: 119, endPoint x: 284, endPoint y: 110, distance: 9.1
click at [284, 111] on div "A good essay doesn't appear out of thin air: it develops from a plan." at bounding box center [263, 115] width 106 height 8
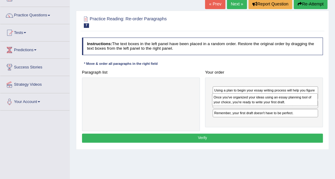
drag, startPoint x: 279, startPoint y: 113, endPoint x: 278, endPoint y: 100, distance: 13.4
click at [278, 100] on div "Once you've organized your ideas using an essay planning tool of your choice, y…" at bounding box center [265, 100] width 106 height 13
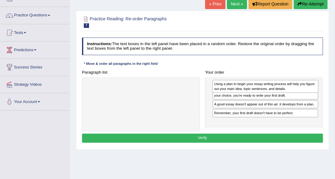
drag, startPoint x: 276, startPoint y: 101, endPoint x: 276, endPoint y: 83, distance: 18.8
click at [276, 83] on div "Using a plan to begin your essay writing process will help you figure out your …" at bounding box center [265, 86] width 106 height 13
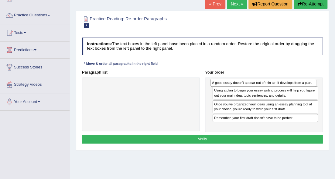
drag, startPoint x: 285, startPoint y: 114, endPoint x: 282, endPoint y: 78, distance: 36.5
click at [282, 79] on div "A good essay doesn't appear out of thin air: it develops from a plan." at bounding box center [263, 83] width 106 height 8
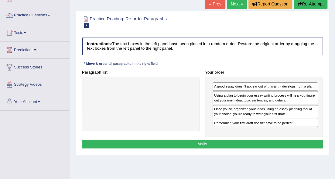
click at [239, 142] on button "Verify" at bounding box center [202, 144] width 241 height 9
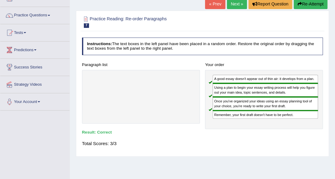
click at [234, 4] on link "Next »" at bounding box center [237, 4] width 20 height 10
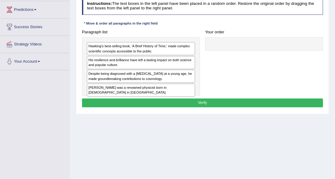
scroll to position [61, 0]
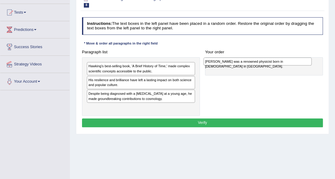
drag, startPoint x: 140, startPoint y: 110, endPoint x: 277, endPoint y: 56, distance: 147.3
click at [277, 56] on div "Paragraph list [PERSON_NAME] best-selling book, 'A Brief History of Time,' made…" at bounding box center [202, 82] width 246 height 68
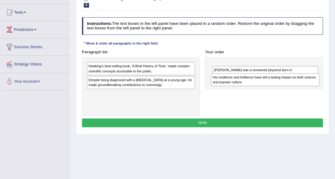
drag, startPoint x: 161, startPoint y: 85, endPoint x: 308, endPoint y: 83, distance: 146.4
click at [308, 83] on div "His resilience and brilliance have left a lasting impact on both science and po…" at bounding box center [265, 79] width 108 height 13
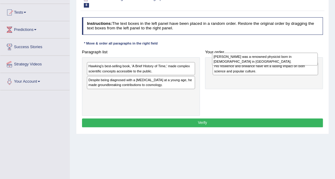
drag, startPoint x: 222, startPoint y: 82, endPoint x: 221, endPoint y: 55, distance: 27.3
click at [221, 55] on div "[PERSON_NAME] was a renowned physicist born in [DEMOGRAPHIC_DATA] in [GEOGRAPHI…" at bounding box center [265, 59] width 106 height 13
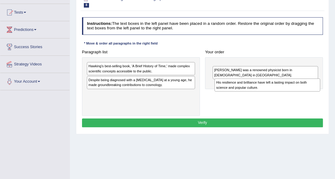
drag, startPoint x: 221, startPoint y: 63, endPoint x: 222, endPoint y: 83, distance: 20.7
click at [222, 83] on div "His resilience and brilliance have left a lasting impact on both science and po…" at bounding box center [267, 85] width 106 height 13
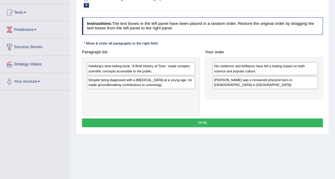
click at [223, 69] on div "His resilience and brilliance have left a lasting impact on both science and po…" at bounding box center [265, 68] width 105 height 13
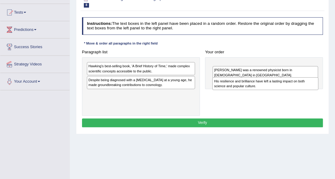
drag, startPoint x: 223, startPoint y: 69, endPoint x: 223, endPoint y: 87, distance: 17.9
click at [223, 87] on div "His resilience and brilliance have left a lasting impact on both science and po…" at bounding box center [265, 83] width 106 height 13
drag, startPoint x: 230, startPoint y: 72, endPoint x: 231, endPoint y: 92, distance: 19.8
click at [231, 92] on div "Paragraph list Hawking's best-selling book, 'A Brief History of Time,' made com…" at bounding box center [202, 82] width 246 height 68
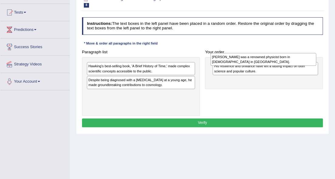
drag, startPoint x: 235, startPoint y: 80, endPoint x: 233, endPoint y: 53, distance: 26.8
click at [233, 53] on div "Stephen Hawking was a renowned physicist born in 1942 in England." at bounding box center [263, 59] width 106 height 13
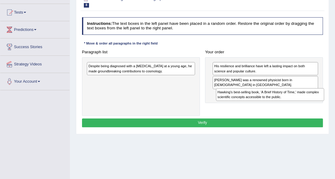
drag, startPoint x: 173, startPoint y: 70, endPoint x: 314, endPoint y: 101, distance: 144.0
click at [325, 101] on div "Paragraph list Hawking's best-selling book, 'A Brief History of Time,' made com…" at bounding box center [202, 82] width 246 height 68
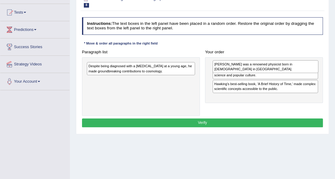
drag, startPoint x: 278, startPoint y: 81, endPoint x: 279, endPoint y: 61, distance: 19.5
click at [279, 61] on div "Stephen Hawking was a renowned physicist born in 1942 in England." at bounding box center [266, 66] width 106 height 13
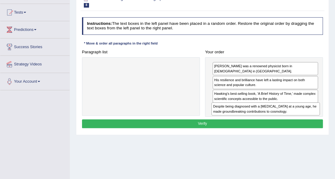
drag, startPoint x: 170, startPoint y: 70, endPoint x: 316, endPoint y: 118, distance: 154.2
click at [316, 118] on div "Instructions: The text boxes in the left panel have been placed in a random ord…" at bounding box center [202, 74] width 244 height 118
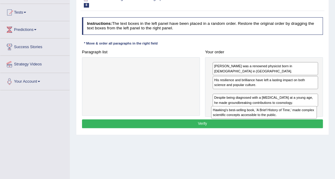
drag, startPoint x: 306, startPoint y: 95, endPoint x: 305, endPoint y: 114, distance: 19.7
click at [305, 114] on div "Hawking's best-selling book, 'A Brief History of Time,' made complex scientific…" at bounding box center [264, 112] width 106 height 13
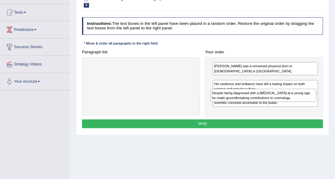
drag, startPoint x: 305, startPoint y: 111, endPoint x: 302, endPoint y: 94, distance: 16.6
click at [302, 94] on div "Despite being diagnosed with a motor neuron disease at a young age, he made gro…" at bounding box center [263, 95] width 106 height 13
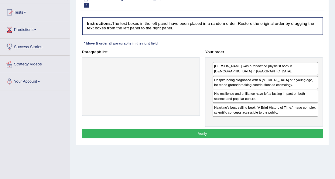
drag, startPoint x: 293, startPoint y: 85, endPoint x: 287, endPoint y: 97, distance: 13.9
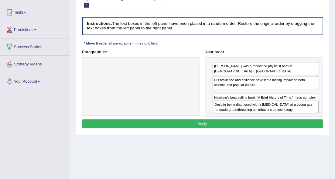
drag, startPoint x: 307, startPoint y: 86, endPoint x: 307, endPoint y: 115, distance: 29.2
click at [307, 115] on div "Stephen Hawking was a renowned physicist born in 1942 in England. Despite being…" at bounding box center [264, 87] width 118 height 60
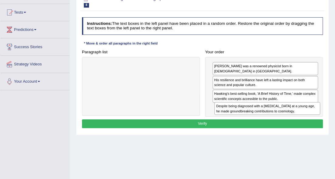
drag, startPoint x: 289, startPoint y: 100, endPoint x: 301, endPoint y: 116, distance: 19.8
click at [301, 116] on div "Instructions: The text boxes in the left panel have been placed in a random ord…" at bounding box center [202, 74] width 244 height 118
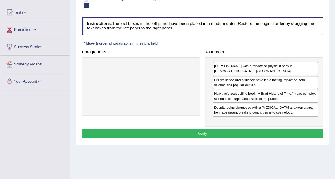
click at [244, 134] on button "Verify" at bounding box center [202, 133] width 241 height 9
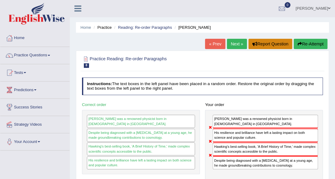
scroll to position [0, 0]
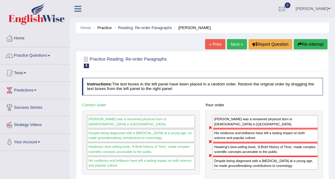
click at [239, 44] on link "Next »" at bounding box center [237, 44] width 20 height 10
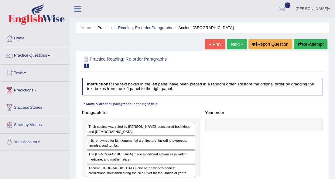
click at [216, 45] on link "« Prev" at bounding box center [215, 44] width 20 height 10
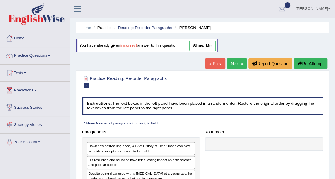
click at [198, 44] on link "show me" at bounding box center [202, 46] width 26 height 10
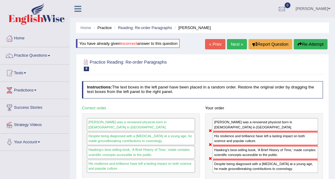
click at [234, 42] on link "Next »" at bounding box center [237, 44] width 20 height 10
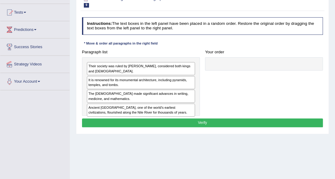
scroll to position [61, 0]
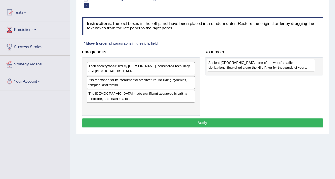
drag, startPoint x: 148, startPoint y: 104, endPoint x: 289, endPoint y: 58, distance: 148.6
click at [289, 59] on div "Ancient [GEOGRAPHIC_DATA], one of the world's earliest civilizations, flourishe…" at bounding box center [261, 65] width 108 height 13
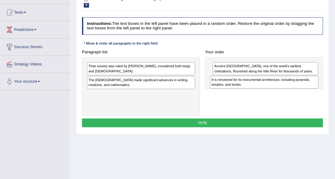
drag, startPoint x: 154, startPoint y: 76, endPoint x: 299, endPoint y: 82, distance: 145.0
click at [299, 82] on div "It is renowned for its monumental architecture, including pyramids, temples, an…" at bounding box center [264, 82] width 108 height 13
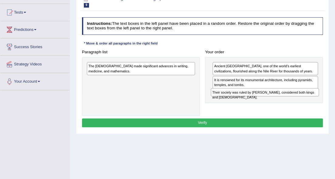
drag, startPoint x: 159, startPoint y: 66, endPoint x: 306, endPoint y: 96, distance: 149.8
click at [305, 96] on div "Paragraph list Their society was ruled by pharaohs, considered both kings and g…" at bounding box center [202, 82] width 246 height 68
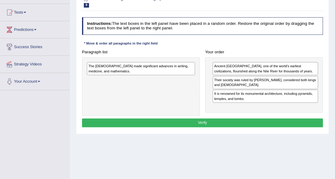
click at [293, 85] on div "Their society was ruled by [PERSON_NAME], considered both kings and [DEMOGRAPHI…" at bounding box center [265, 82] width 105 height 13
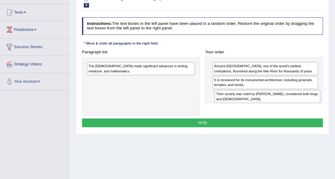
drag, startPoint x: 293, startPoint y: 84, endPoint x: 295, endPoint y: 99, distance: 15.4
click at [295, 99] on div "Their society was ruled by [PERSON_NAME], considered both kings and [DEMOGRAPHI…" at bounding box center [267, 96] width 106 height 13
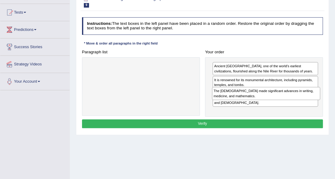
drag, startPoint x: 171, startPoint y: 73, endPoint x: 318, endPoint y: 102, distance: 150.2
click at [318, 102] on div "Paragraph list The [DEMOGRAPHIC_DATA] made significant advances in writing, med…" at bounding box center [202, 83] width 246 height 70
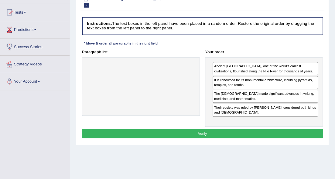
click at [264, 131] on button "Verify" at bounding box center [202, 133] width 241 height 9
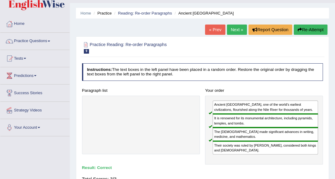
scroll to position [0, 0]
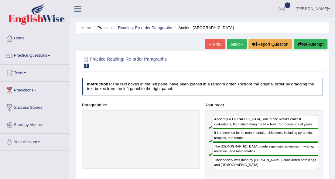
click at [233, 43] on link "Next »" at bounding box center [237, 44] width 20 height 10
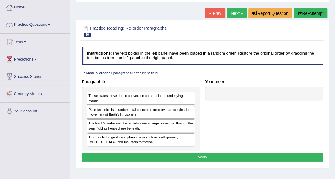
scroll to position [61, 0]
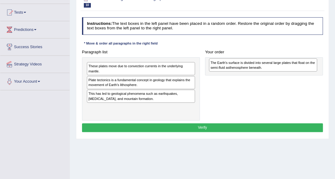
drag, startPoint x: 147, startPoint y: 99, endPoint x: 291, endPoint y: 63, distance: 148.1
click at [291, 63] on div "The Earth's surface is divided into several large plates that float on the semi…" at bounding box center [263, 65] width 108 height 13
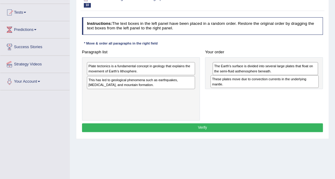
drag, startPoint x: 171, startPoint y: 68, endPoint x: 316, endPoint y: 84, distance: 146.3
click at [316, 84] on div "These plates move due to convection currents in the underlying mantle." at bounding box center [264, 81] width 108 height 13
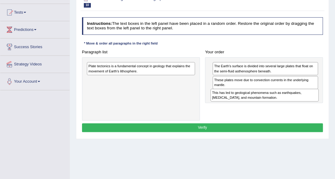
drag, startPoint x: 152, startPoint y: 84, endPoint x: 297, endPoint y: 100, distance: 146.3
click at [297, 100] on div "This has led to geological phenomena such as earthquakes, [MEDICAL_DATA], and m…" at bounding box center [264, 95] width 108 height 13
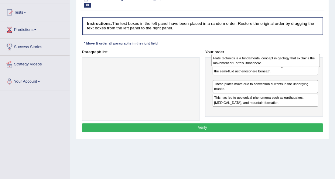
drag, startPoint x: 103, startPoint y: 66, endPoint x: 250, endPoint y: 56, distance: 147.0
click at [250, 56] on div "Plate tectonics is a fundamental concept in geology that explains the movement …" at bounding box center [265, 60] width 108 height 13
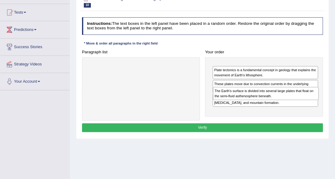
drag, startPoint x: 250, startPoint y: 65, endPoint x: 250, endPoint y: 94, distance: 29.5
click at [250, 94] on div "The Earth's surface is divided into several large plates that float on the semi…" at bounding box center [266, 93] width 106 height 13
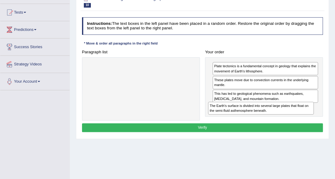
drag, startPoint x: 238, startPoint y: 70, endPoint x: 233, endPoint y: 117, distance: 47.0
click at [233, 117] on div "Paragraph list Correct order Plate tectonics is a fundamental concept in geolog…" at bounding box center [202, 84] width 246 height 73
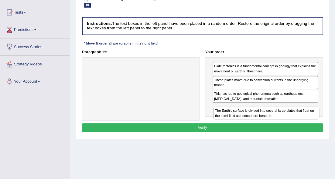
click at [239, 107] on div "The Earth's surface is divided into several large plates that float on the semi…" at bounding box center [266, 113] width 106 height 13
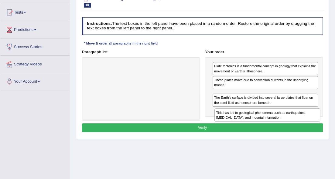
drag, startPoint x: 237, startPoint y: 96, endPoint x: 240, endPoint y: 118, distance: 22.6
click at [240, 118] on div "This has led to geological phenomena such as earthquakes, [MEDICAL_DATA], and m…" at bounding box center [267, 115] width 106 height 13
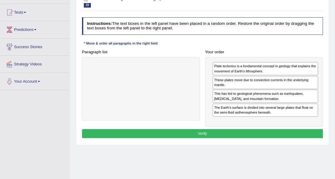
click at [234, 98] on div "This has led to geological phenomena such as earthquakes, [MEDICAL_DATA], and m…" at bounding box center [265, 96] width 105 height 13
click at [159, 101] on div at bounding box center [141, 89] width 118 height 64
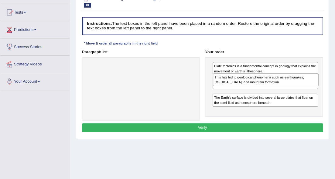
drag, startPoint x: 234, startPoint y: 99, endPoint x: 235, endPoint y: 80, distance: 18.8
click at [235, 80] on div "This has led to geological phenomena such as earthquakes, [MEDICAL_DATA], and m…" at bounding box center [266, 79] width 106 height 13
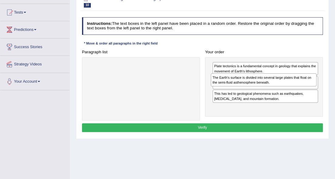
drag, startPoint x: 241, startPoint y: 111, endPoint x: 239, endPoint y: 77, distance: 34.7
click at [239, 77] on div "The Earth's surface is divided into several large plates that float on the semi…" at bounding box center [264, 79] width 106 height 13
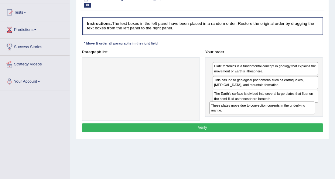
drag, startPoint x: 239, startPoint y: 81, endPoint x: 236, endPoint y: 111, distance: 30.6
click at [236, 111] on div "These plates move due to convection currents in the underlying mantle." at bounding box center [262, 108] width 106 height 13
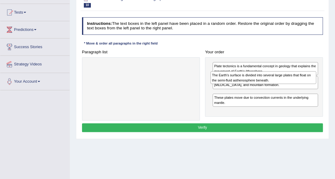
drag, startPoint x: 236, startPoint y: 98, endPoint x: 234, endPoint y: 77, distance: 21.4
click at [234, 77] on div "The Earth's surface is divided into several large plates that float on the semi…" at bounding box center [263, 77] width 106 height 13
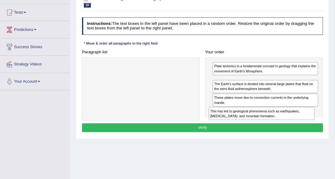
drag, startPoint x: 236, startPoint y: 79, endPoint x: 232, endPoint y: 116, distance: 36.6
click at [232, 116] on div "This has led to geological phenomena such as earthquakes, [MEDICAL_DATA], and m…" at bounding box center [262, 113] width 106 height 13
drag, startPoint x: 234, startPoint y: 81, endPoint x: 234, endPoint y: 115, distance: 34.6
click at [234, 115] on div "This has led to geological phenomena such as earthquakes, [MEDICAL_DATA], and m…" at bounding box center [265, 111] width 106 height 13
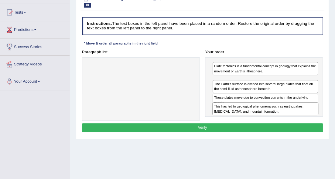
drag, startPoint x: 225, startPoint y: 81, endPoint x: 225, endPoint y: 112, distance: 31.6
click at [225, 112] on div "This has led to geological phenomena such as earthquakes, [MEDICAL_DATA], and m…" at bounding box center [265, 109] width 106 height 13
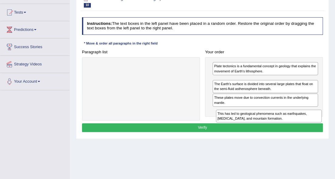
drag, startPoint x: 200, startPoint y: 87, endPoint x: 223, endPoint y: 125, distance: 44.3
click at [223, 125] on div "Instructions: The text boxes in the left panel have been placed in a random ord…" at bounding box center [202, 76] width 244 height 122
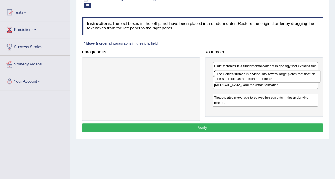
drag, startPoint x: 225, startPoint y: 99, endPoint x: 226, endPoint y: 77, distance: 21.9
click at [226, 77] on div "The Earth's surface is divided into several large plates that float on the semi…" at bounding box center [268, 76] width 106 height 13
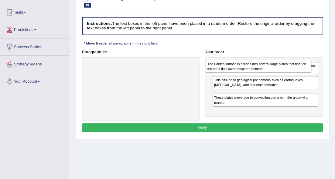
drag, startPoint x: 230, startPoint y: 93, endPoint x: 222, endPoint y: 58, distance: 35.8
click at [222, 58] on div "Plate tectonics is a fundamental concept in geology that explains the movement …" at bounding box center [264, 87] width 118 height 60
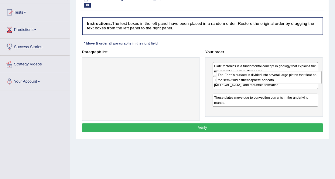
drag, startPoint x: 229, startPoint y: 91, endPoint x: 234, endPoint y: 70, distance: 22.0
click at [234, 70] on div "Plate tectonics is a fundamental concept in geology that explains the movement …" at bounding box center [264, 87] width 118 height 60
drag, startPoint x: 232, startPoint y: 94, endPoint x: 235, endPoint y: 75, distance: 20.0
click at [235, 75] on div "The Earth's surface is divided into several large plates that float on the semi…" at bounding box center [268, 79] width 106 height 13
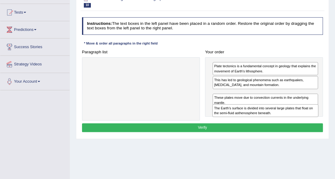
drag, startPoint x: 221, startPoint y: 94, endPoint x: 222, endPoint y: 112, distance: 17.6
click at [221, 112] on div "The Earth's surface is divided into several large plates that float on the semi…" at bounding box center [265, 110] width 106 height 13
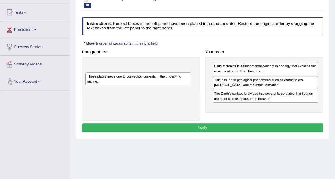
drag, startPoint x: 222, startPoint y: 111, endPoint x: 73, endPoint y: 75, distance: 153.3
click at [73, 75] on div "Home Practice Reading: Re-order Paragraphs Plate Tectonics « Prev Next » Report…" at bounding box center [202, 91] width 265 height 304
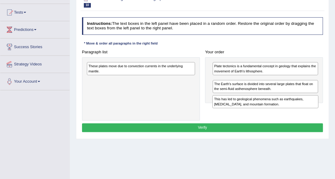
drag, startPoint x: 227, startPoint y: 85, endPoint x: 227, endPoint y: 109, distance: 23.7
click at [227, 109] on div "Paragraph list These plates move due to convection currents in the underlying m…" at bounding box center [202, 84] width 246 height 73
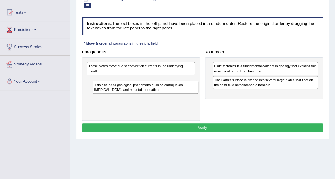
drag, startPoint x: 222, startPoint y: 84, endPoint x: 81, endPoint y: 90, distance: 140.7
click at [81, 90] on div "Paragraph list These plates move due to convection currents in the underlying m…" at bounding box center [202, 84] width 246 height 73
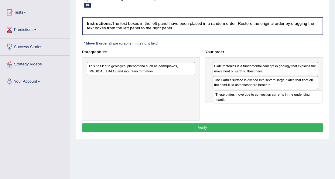
drag, startPoint x: 102, startPoint y: 70, endPoint x: 251, endPoint y: 104, distance: 153.2
click at [251, 104] on div "Paragraph list These plates move due to convection currents in the underlying m…" at bounding box center [202, 84] width 246 height 73
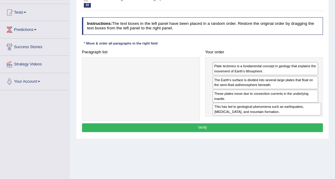
drag, startPoint x: 152, startPoint y: 70, endPoint x: 300, endPoint y: 118, distance: 155.8
click at [300, 118] on div "Paragraph list This has led to geological phenomena such as earthquakes, [MEDIC…" at bounding box center [202, 84] width 246 height 73
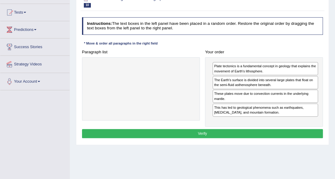
click at [231, 129] on button "Verify" at bounding box center [202, 133] width 241 height 9
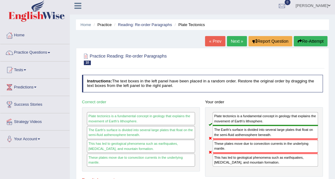
scroll to position [0, 0]
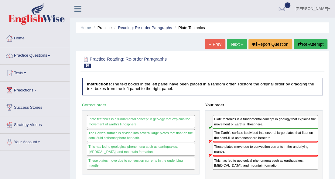
click at [228, 46] on link "Next »" at bounding box center [237, 44] width 20 height 10
